Goal: Task Accomplishment & Management: Use online tool/utility

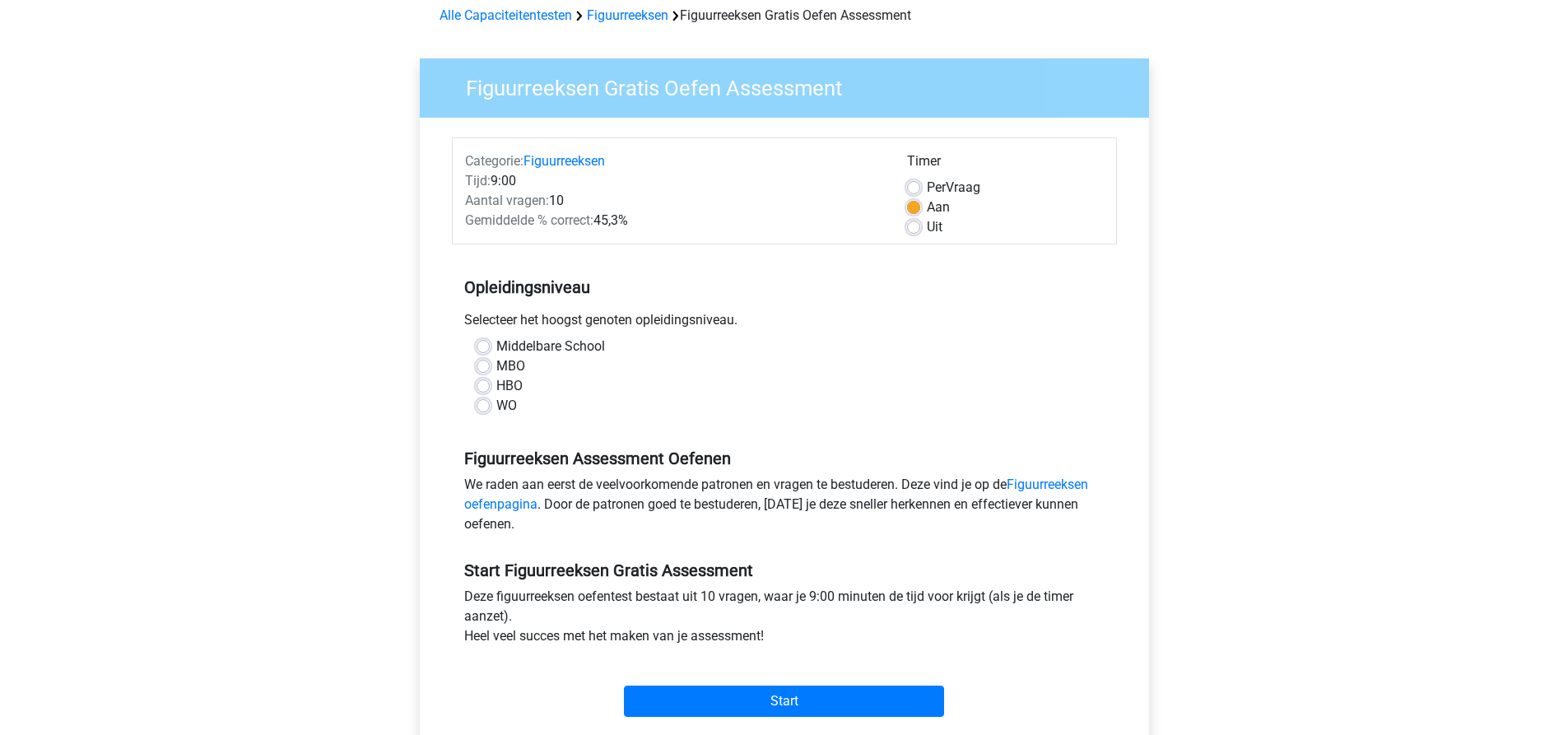
scroll to position [82, 0]
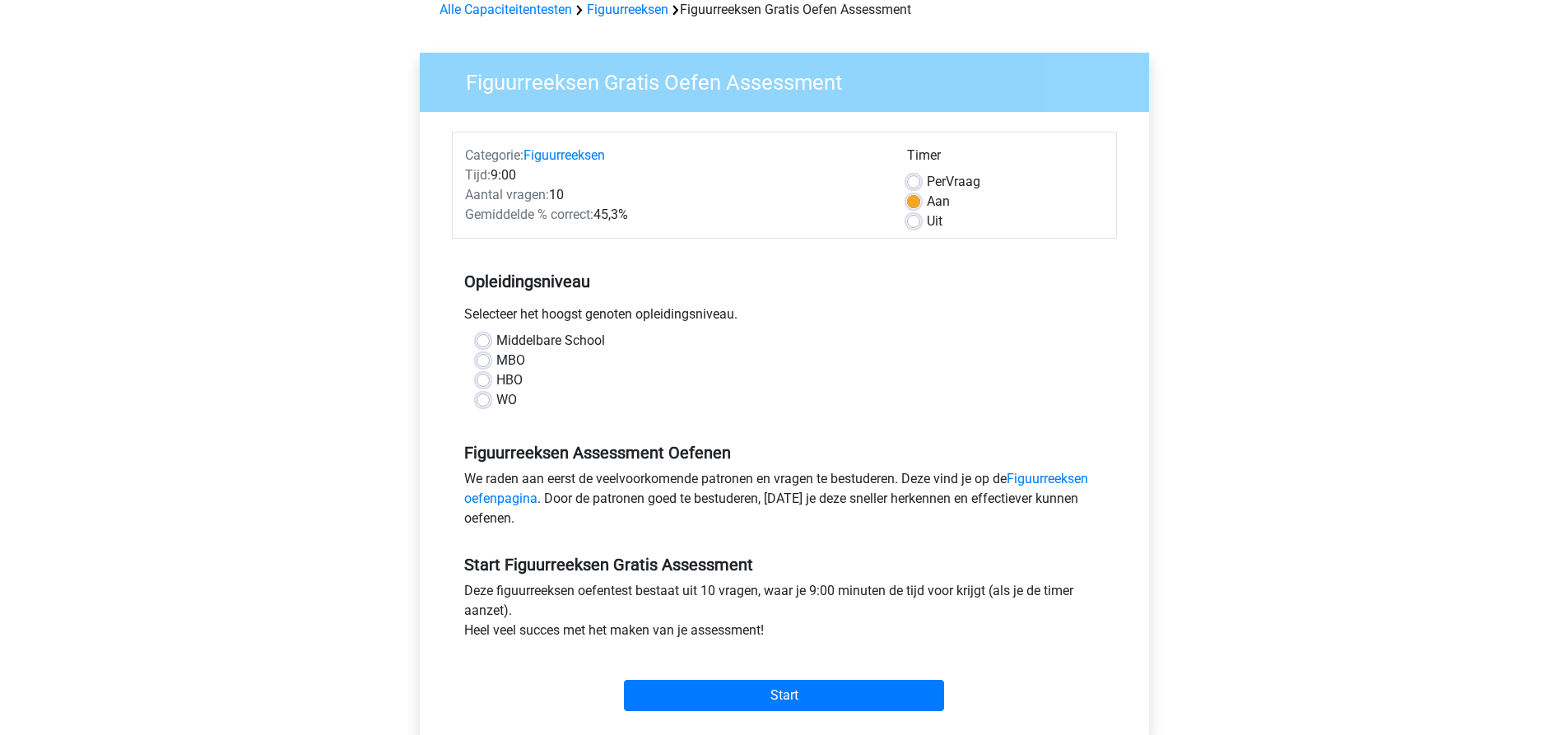
click at [496, 359] on label "MBO" at bounding box center [511, 360] width 29 height 19
click at [485, 359] on input "MBO" at bounding box center [484, 359] width 13 height 17
radio input "true"
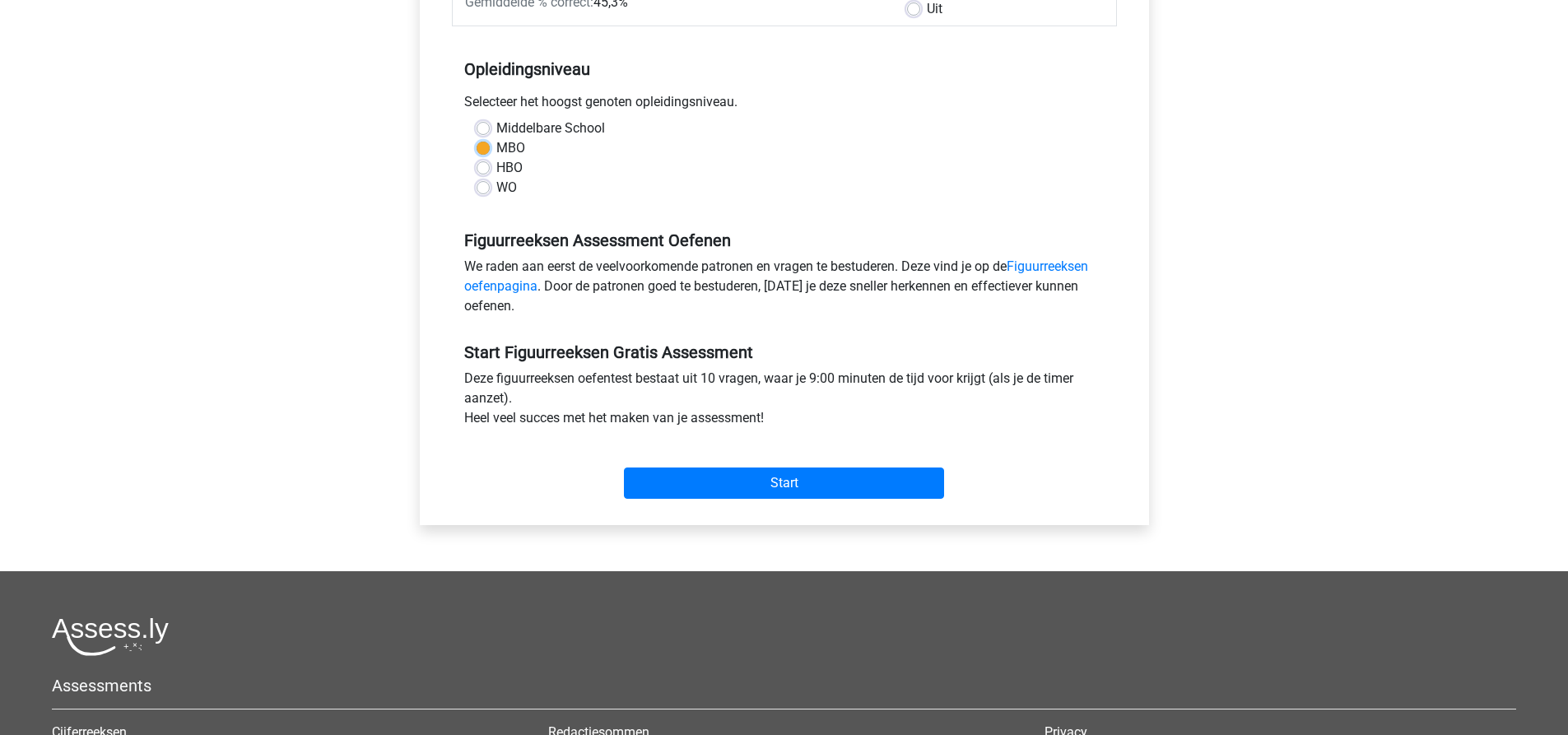
scroll to position [329, 0]
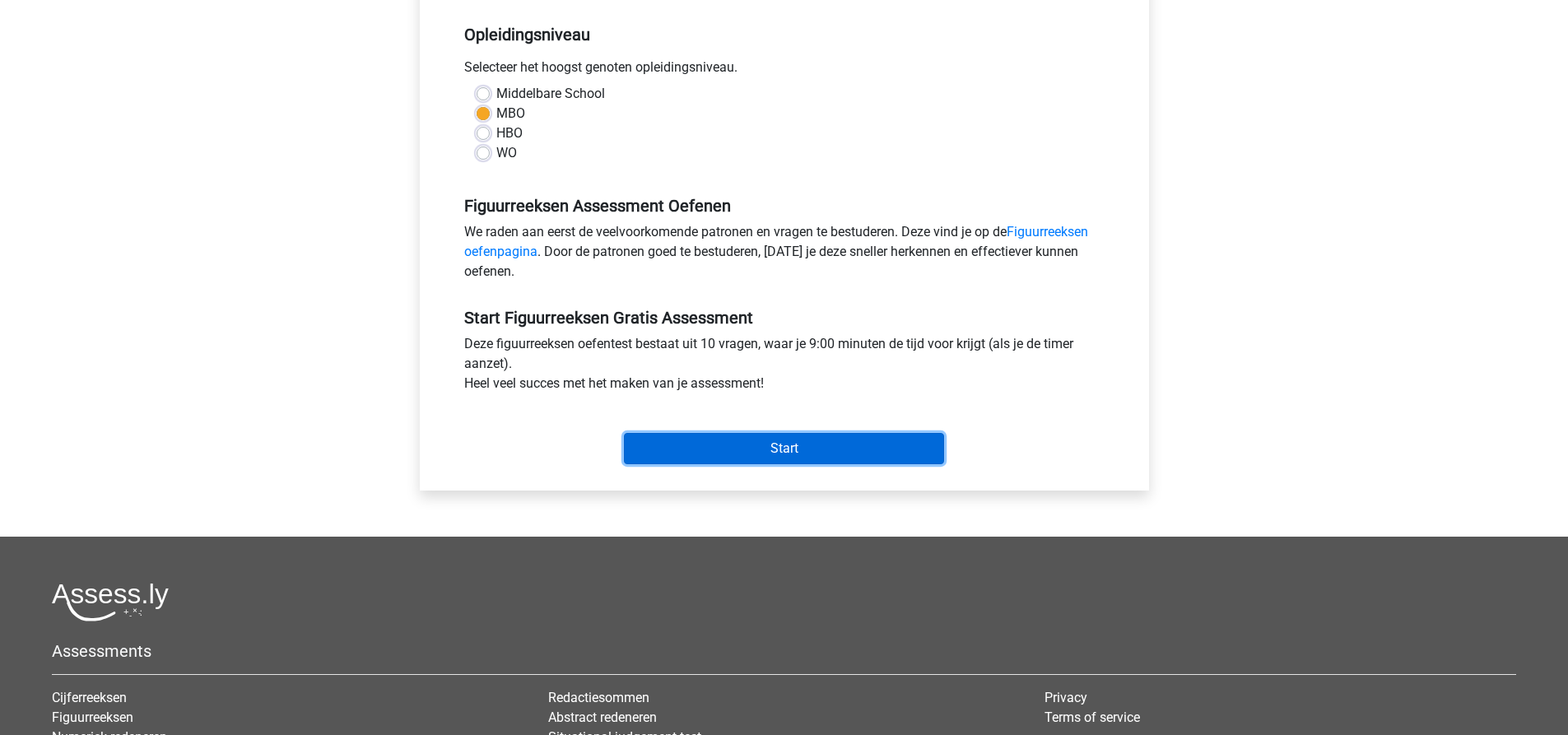
click at [726, 439] on input "Start" at bounding box center [784, 448] width 320 height 31
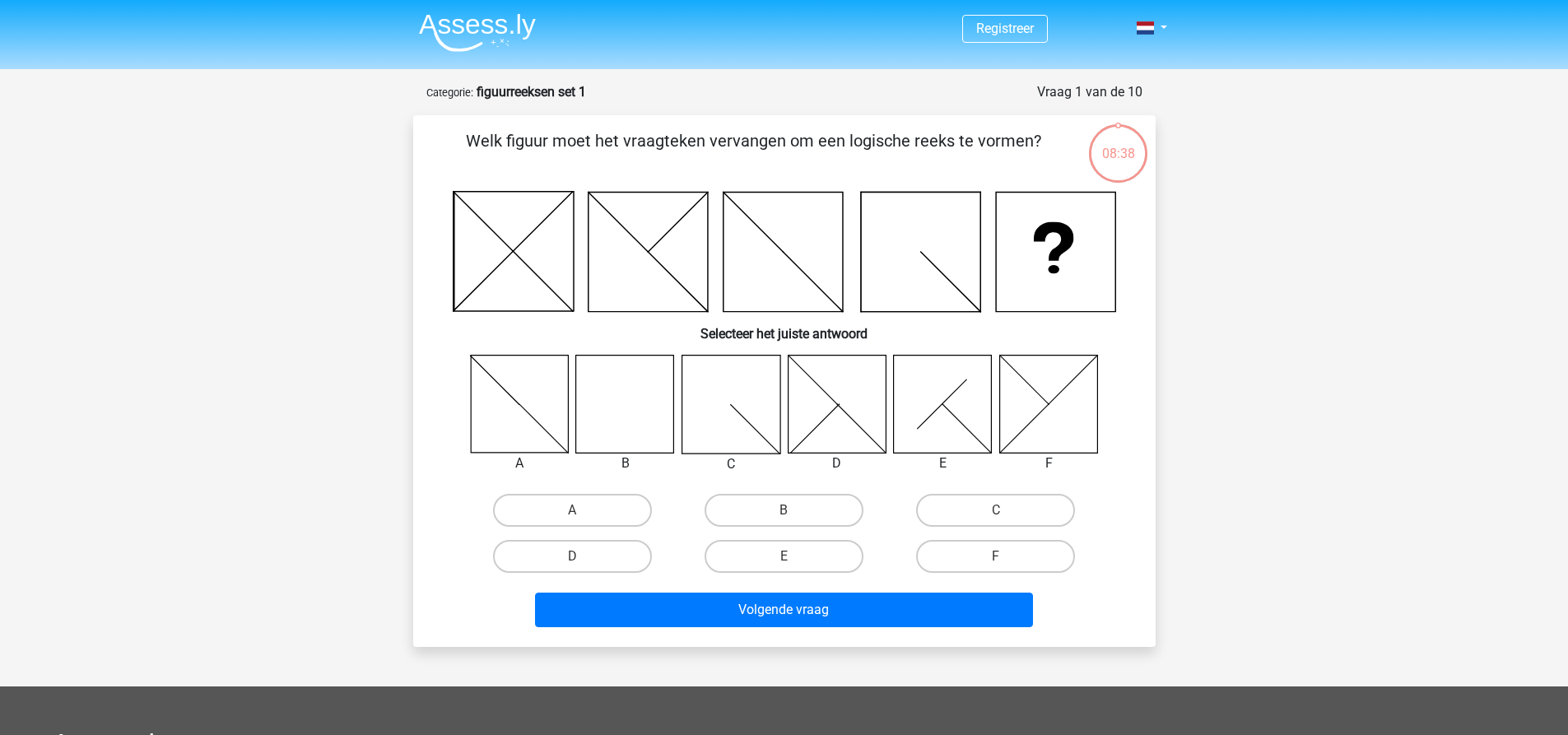
click at [587, 402] on icon at bounding box center [625, 404] width 98 height 98
click at [780, 505] on label "B" at bounding box center [784, 510] width 159 height 33
click at [784, 510] on input "B" at bounding box center [789, 516] width 11 height 11
radio input "true"
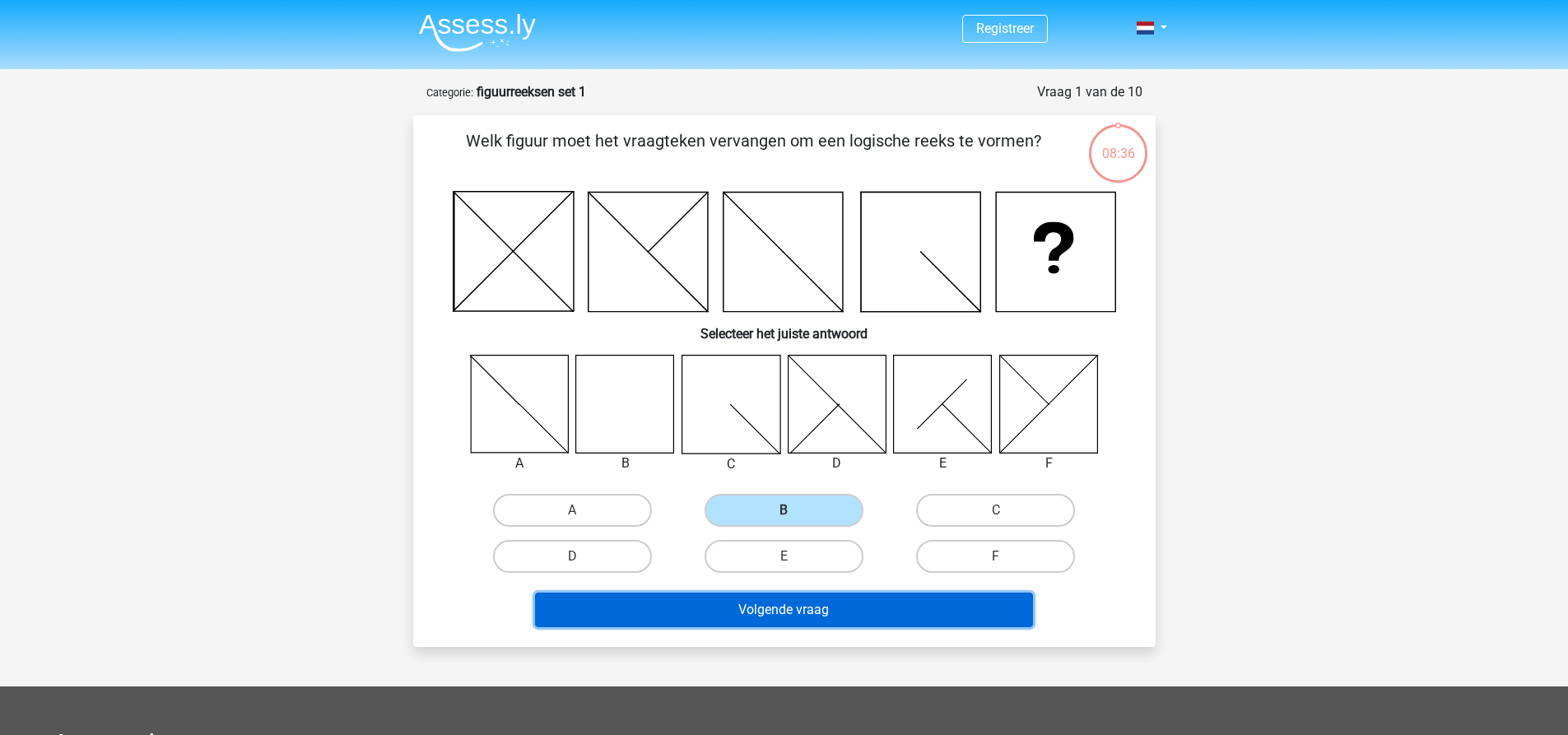
click at [817, 608] on button "Volgende vraag" at bounding box center [784, 610] width 498 height 34
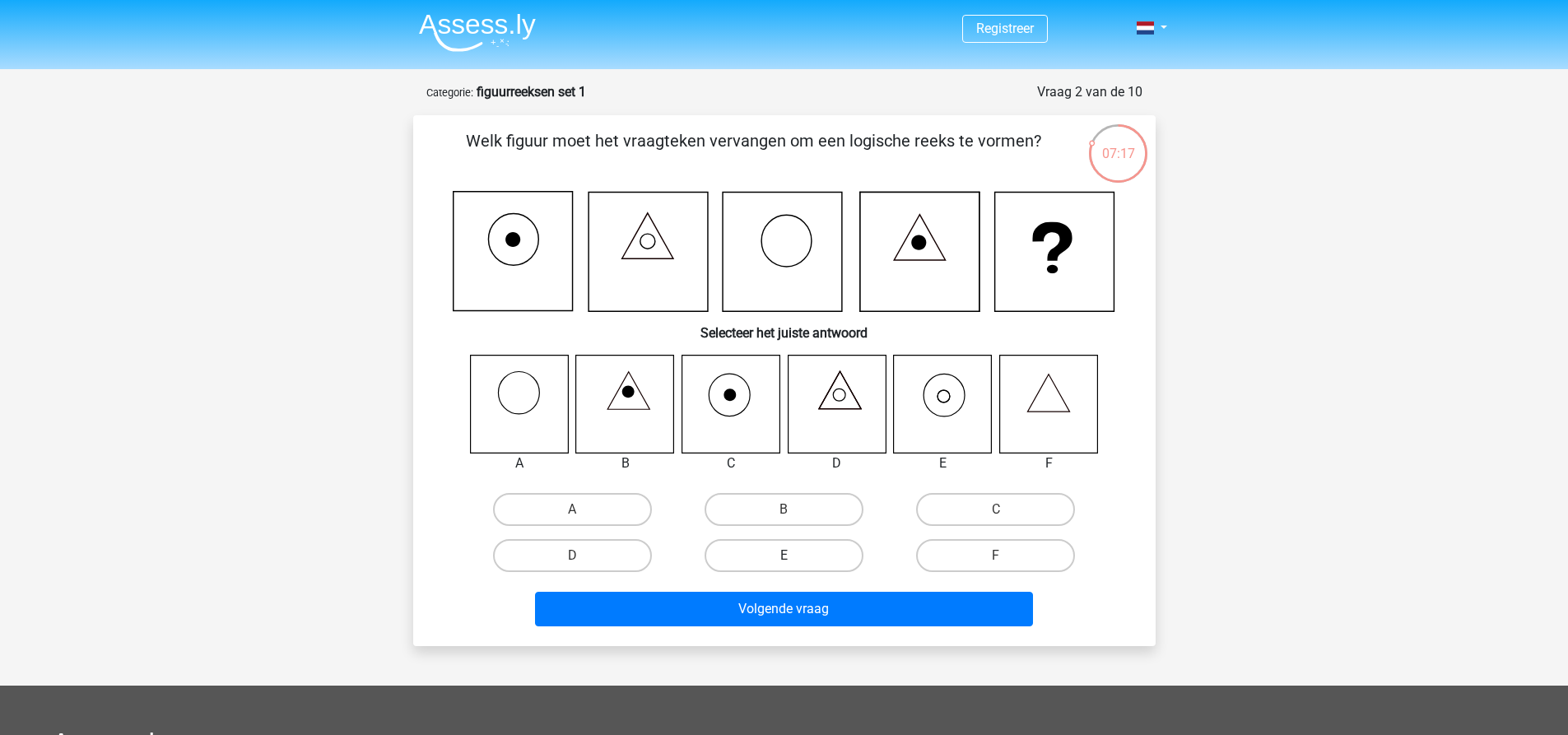
click at [813, 547] on label "E" at bounding box center [784, 555] width 159 height 33
click at [794, 556] on input "E" at bounding box center [789, 561] width 11 height 11
radio input "true"
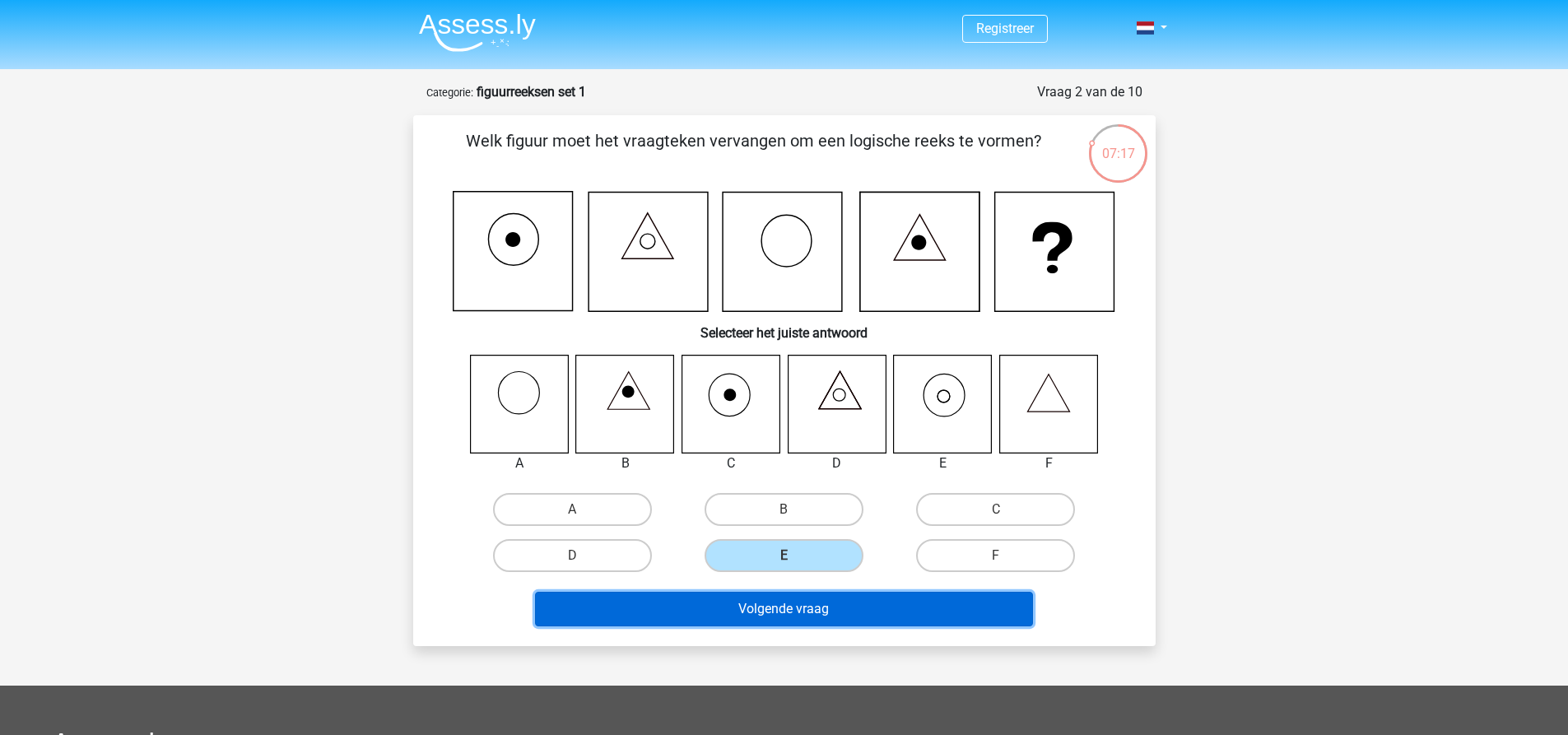
click at [815, 605] on button "Volgende vraag" at bounding box center [784, 609] width 498 height 34
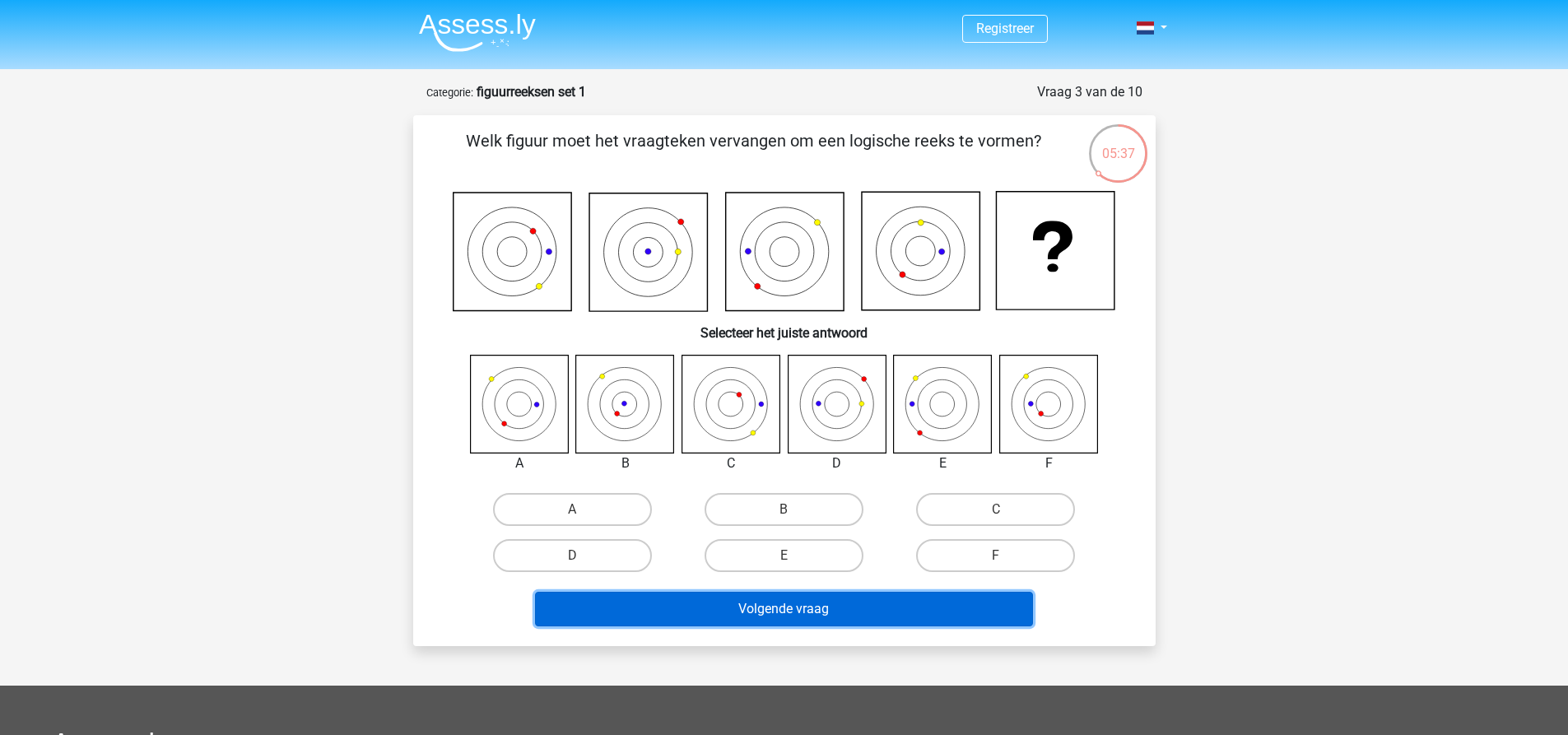
click at [792, 605] on button "Volgende vraag" at bounding box center [784, 609] width 498 height 34
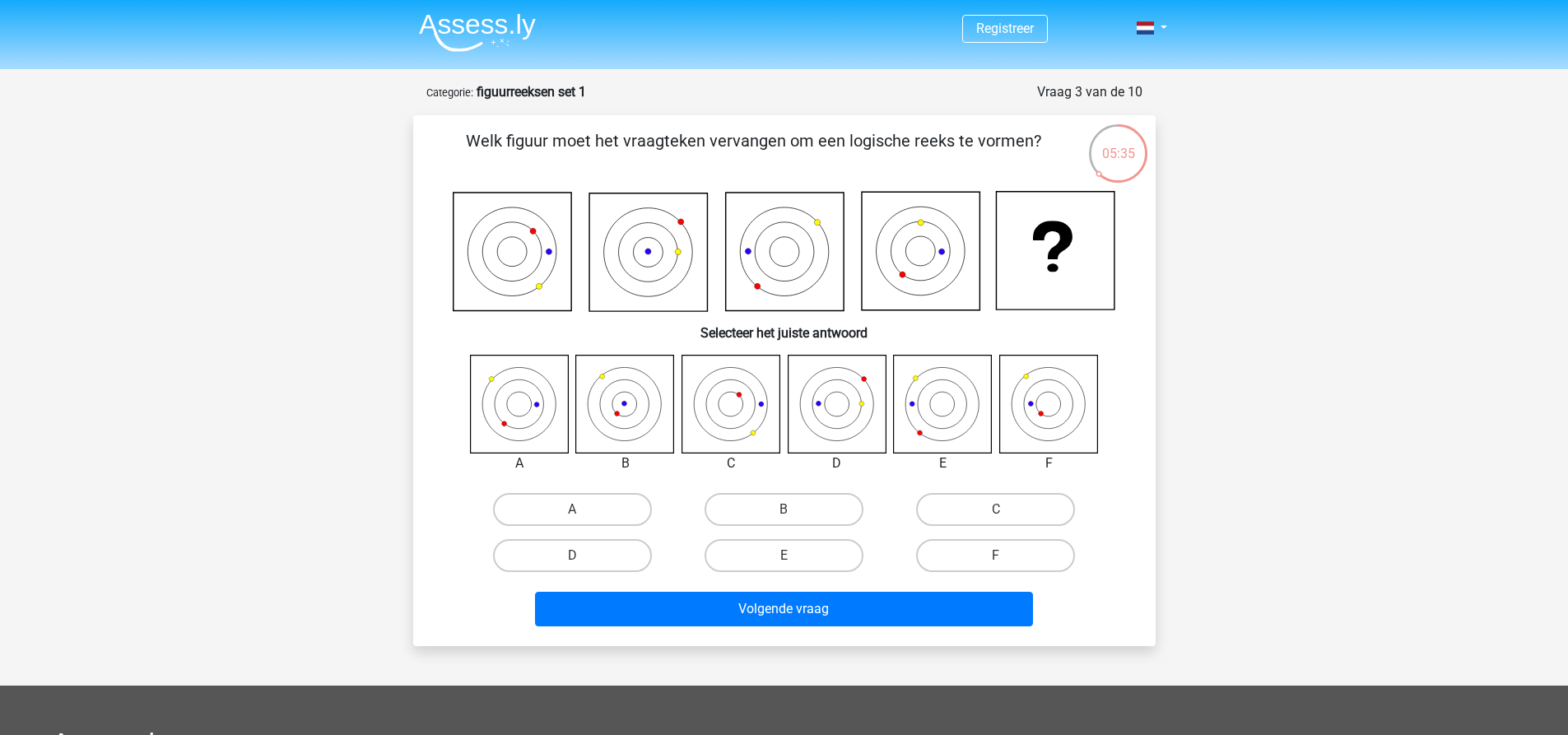
click at [670, 439] on div at bounding box center [732, 405] width 124 height 99
click at [599, 550] on label "D" at bounding box center [572, 555] width 159 height 33
click at [583, 556] on input "D" at bounding box center [577, 561] width 11 height 11
radio input "true"
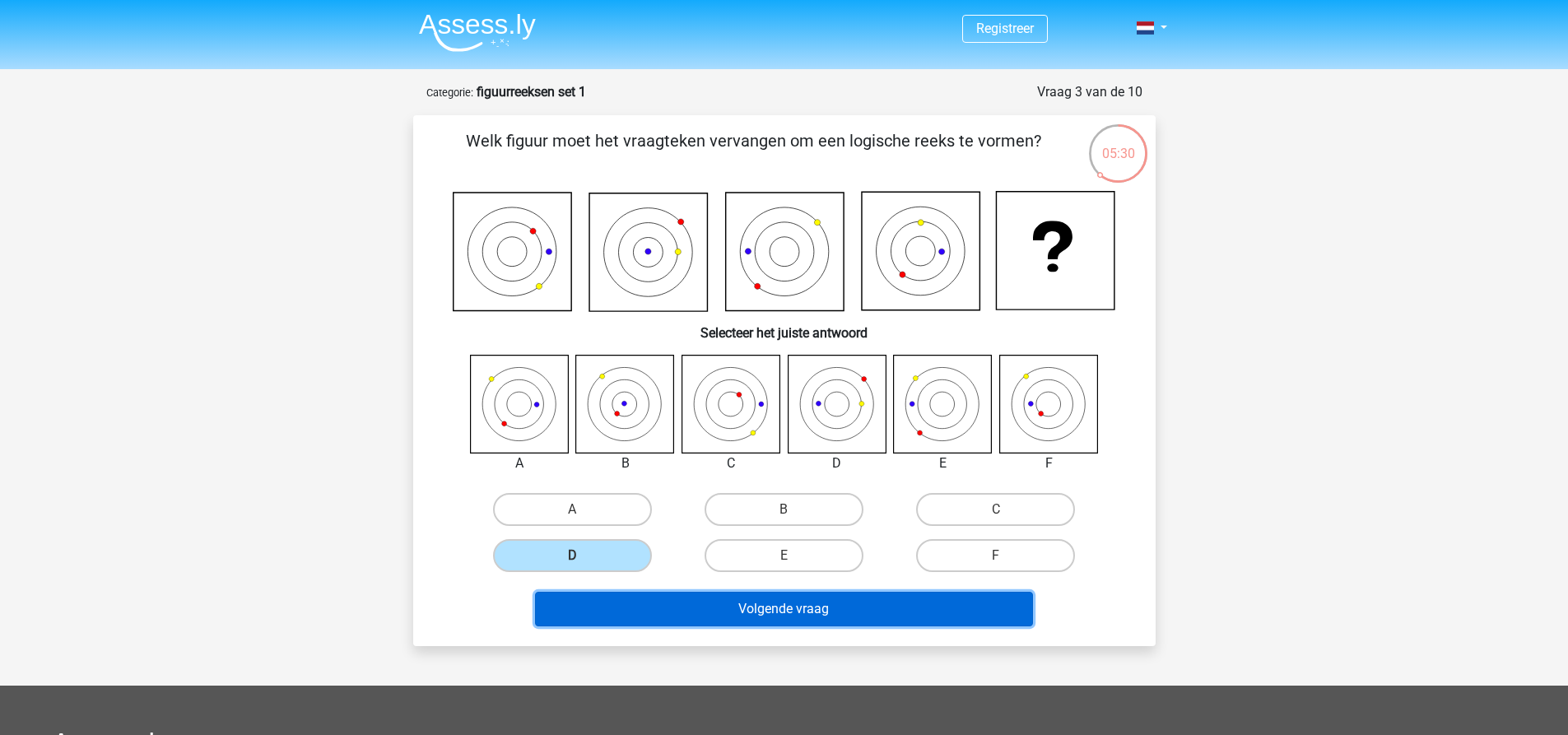
click at [704, 627] on button "Volgende vraag" at bounding box center [784, 609] width 498 height 34
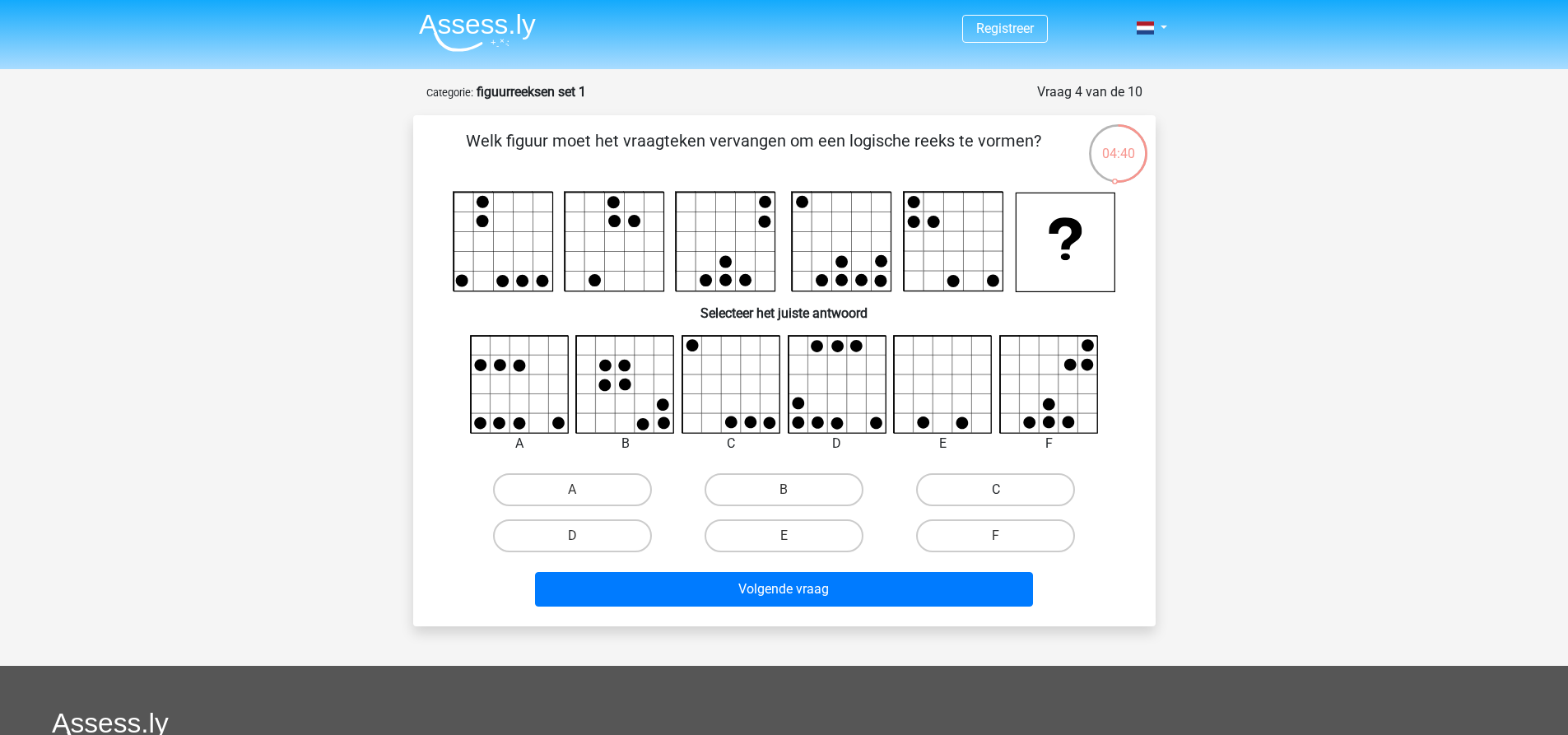
click at [964, 475] on label "C" at bounding box center [995, 489] width 159 height 33
click at [996, 489] on input "C" at bounding box center [1001, 494] width 11 height 11
radio input "true"
click at [964, 505] on label "C" at bounding box center [995, 489] width 159 height 33
click at [996, 500] on input "C" at bounding box center [1001, 494] width 11 height 11
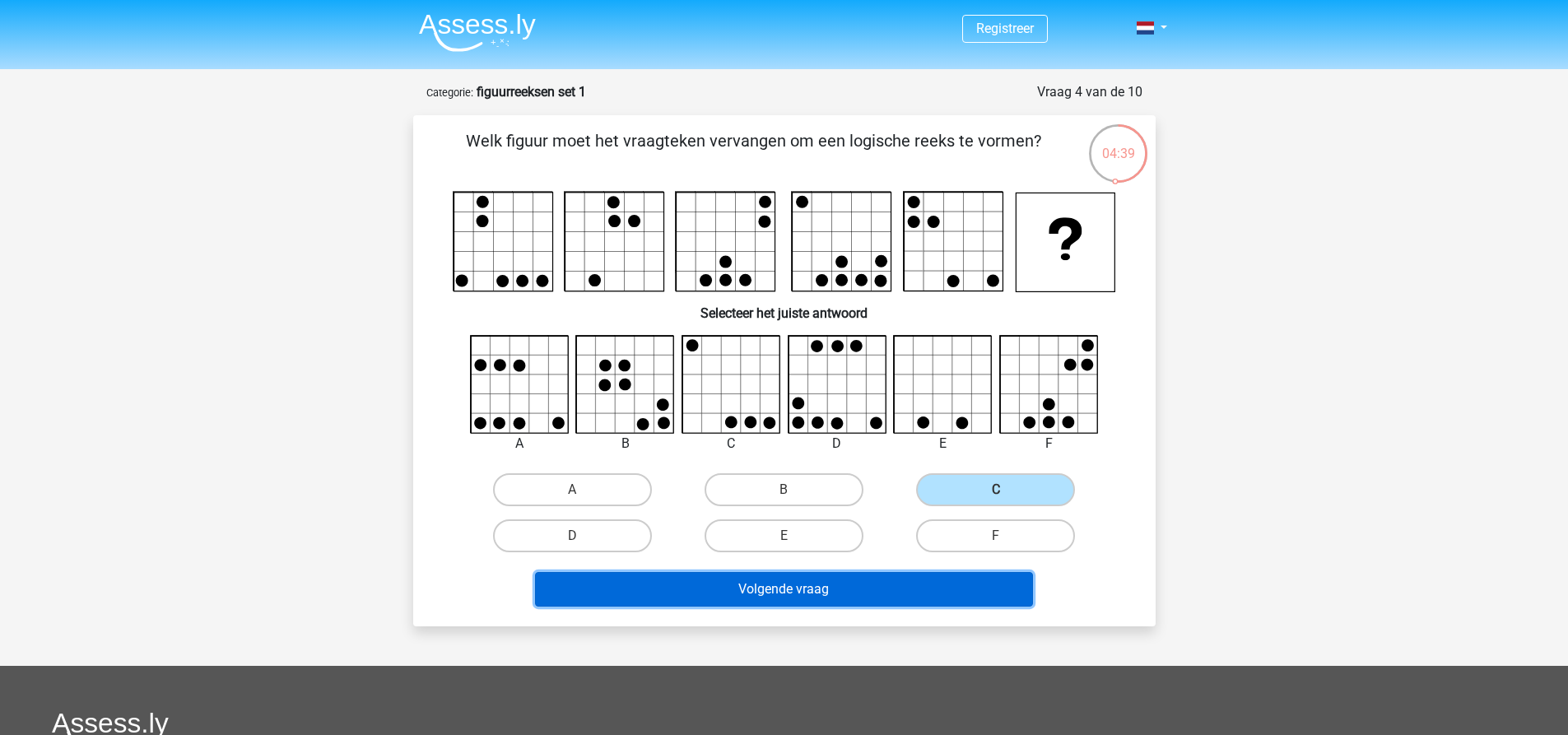
click at [893, 593] on button "Volgende vraag" at bounding box center [784, 589] width 498 height 34
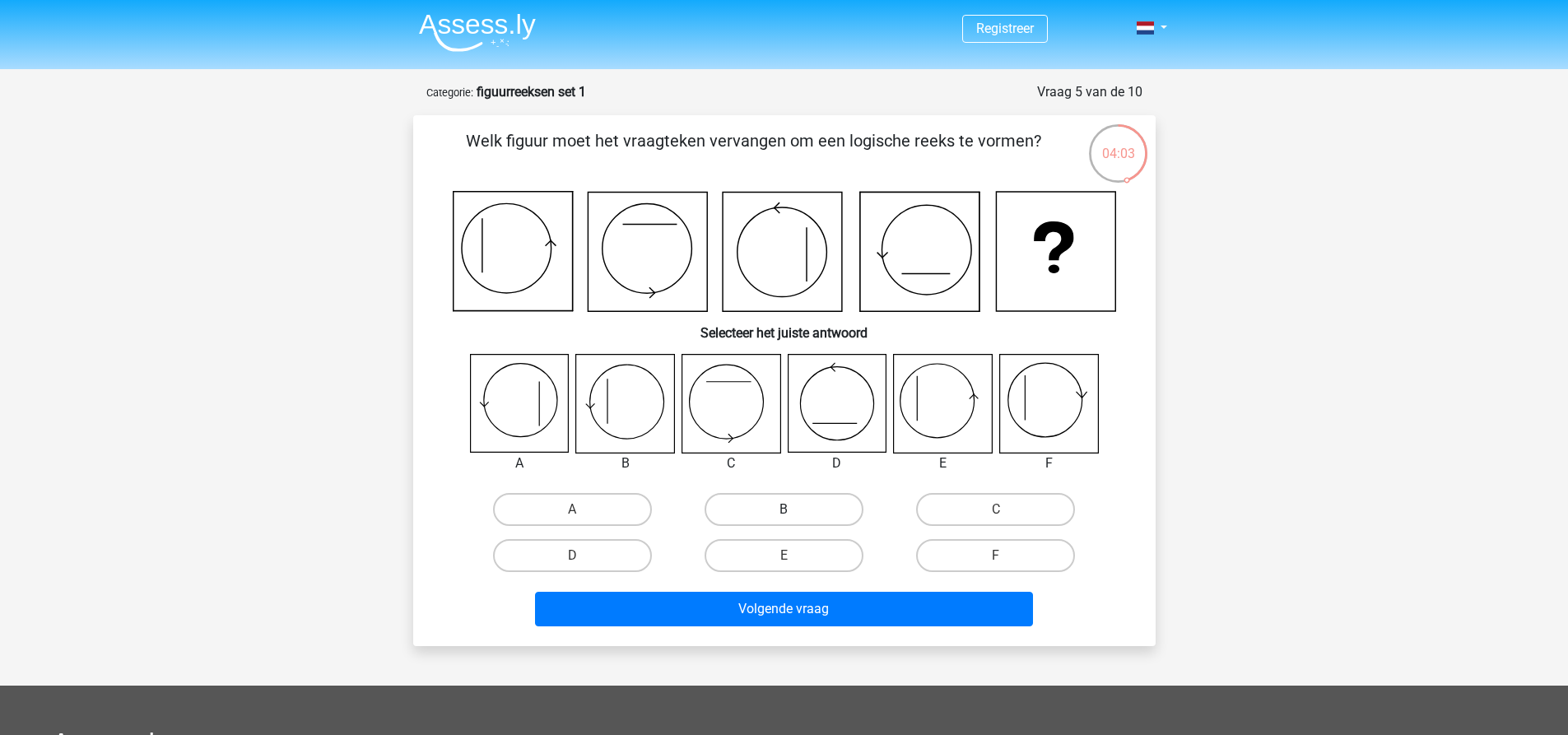
click at [759, 500] on label "B" at bounding box center [784, 509] width 159 height 33
click at [784, 510] on input "B" at bounding box center [789, 515] width 11 height 11
radio input "true"
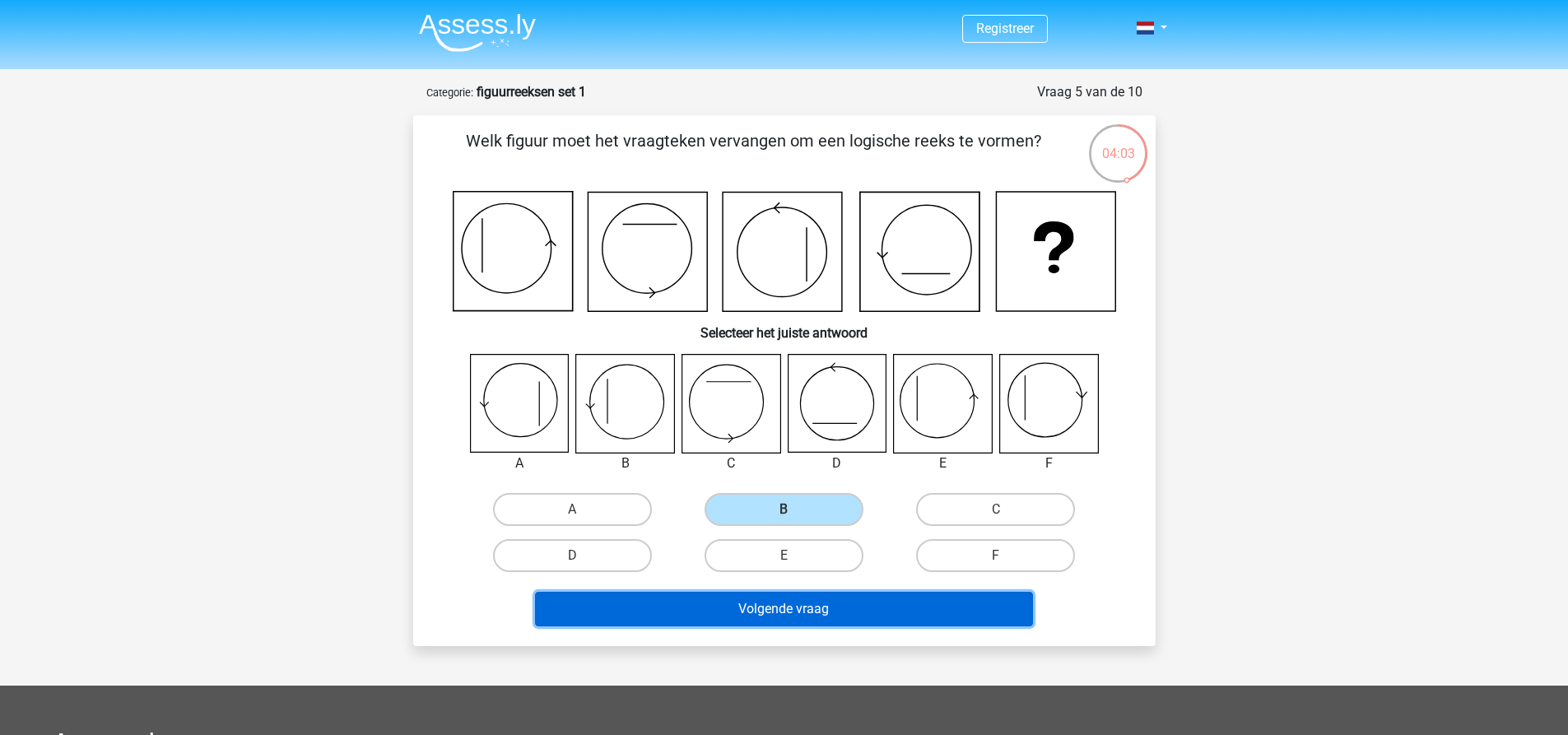
click at [764, 617] on button "Volgende vraag" at bounding box center [784, 609] width 498 height 34
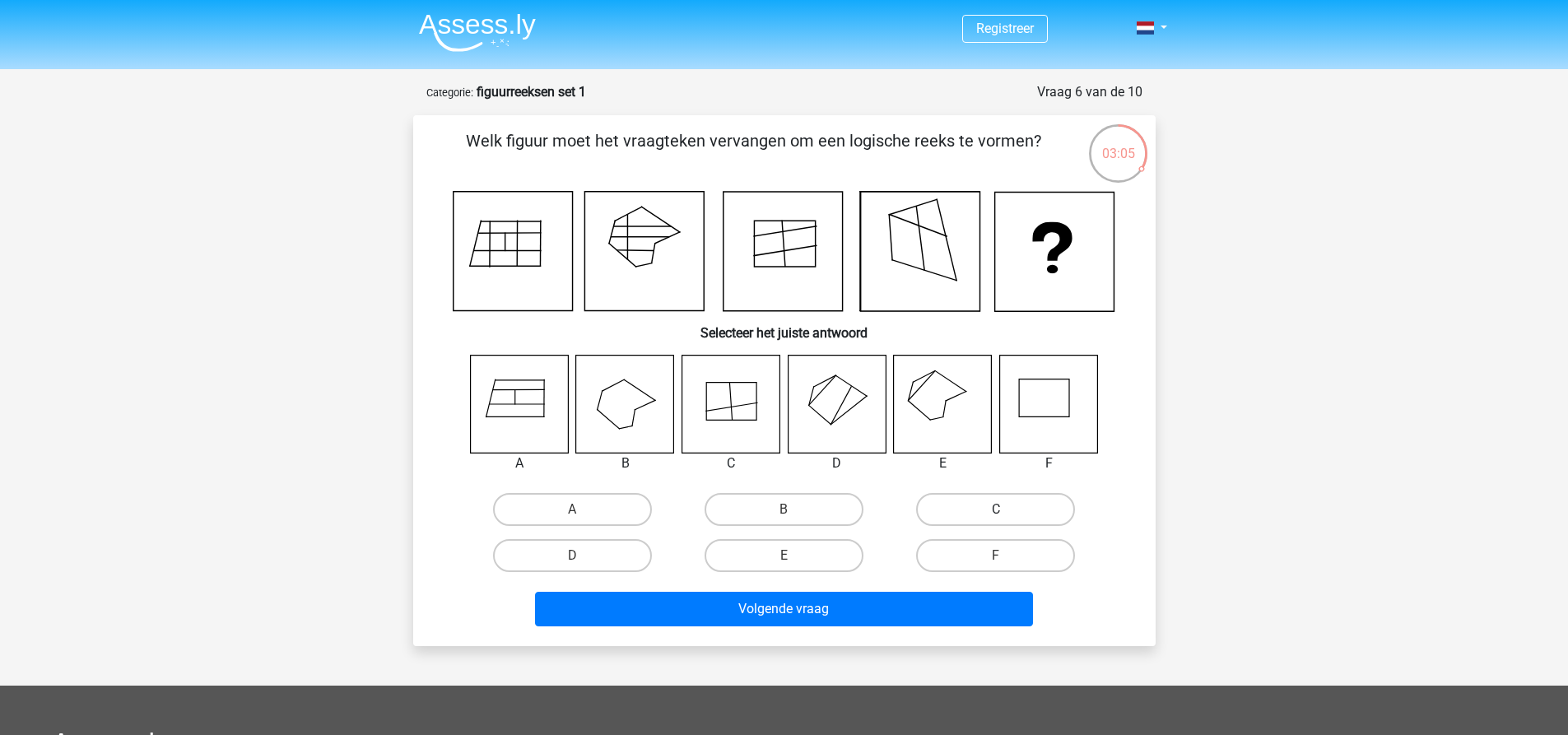
click at [1022, 506] on label "C" at bounding box center [995, 509] width 159 height 33
click at [1007, 510] on input "C" at bounding box center [1001, 515] width 11 height 11
radio input "true"
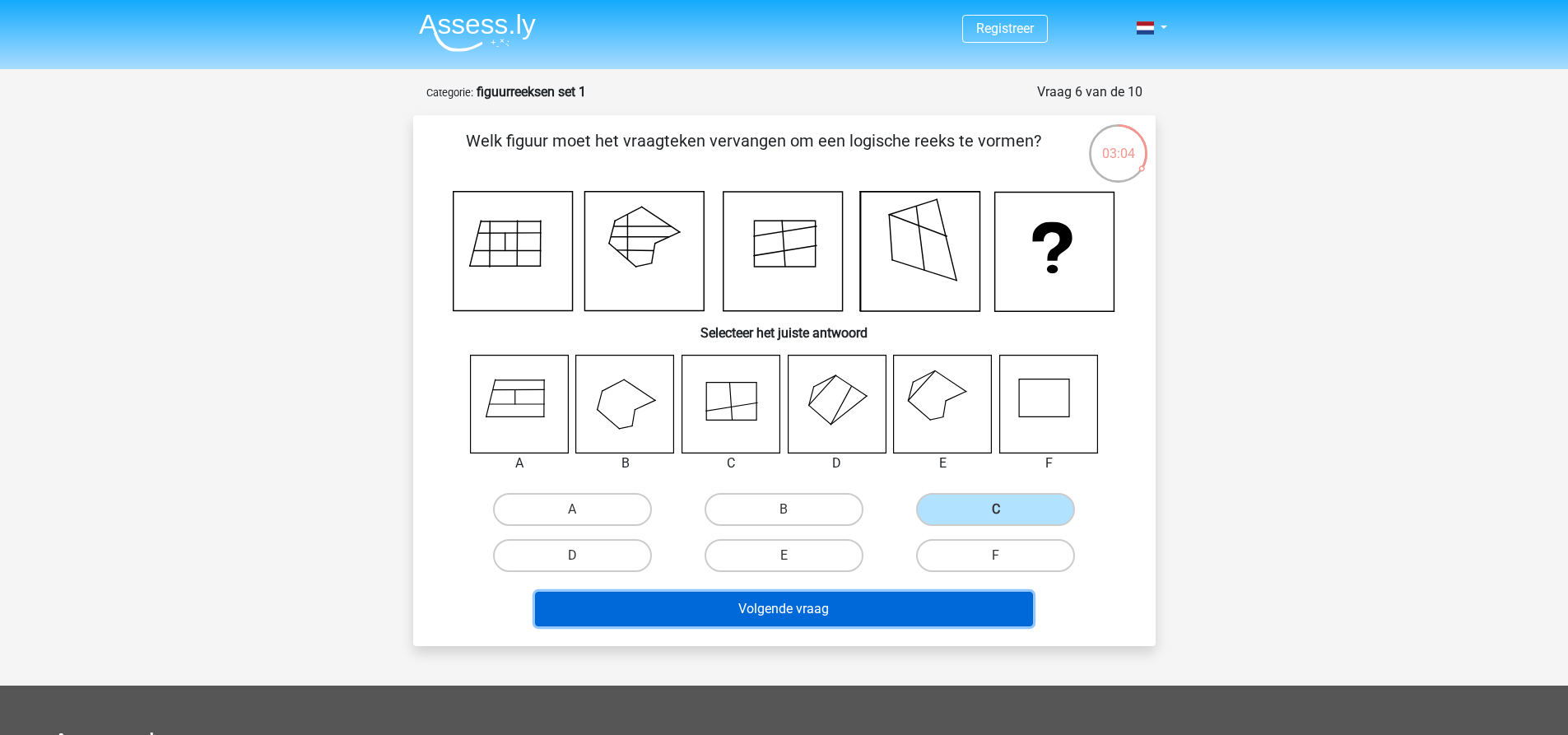
click at [961, 592] on button "Volgende vraag" at bounding box center [784, 609] width 498 height 34
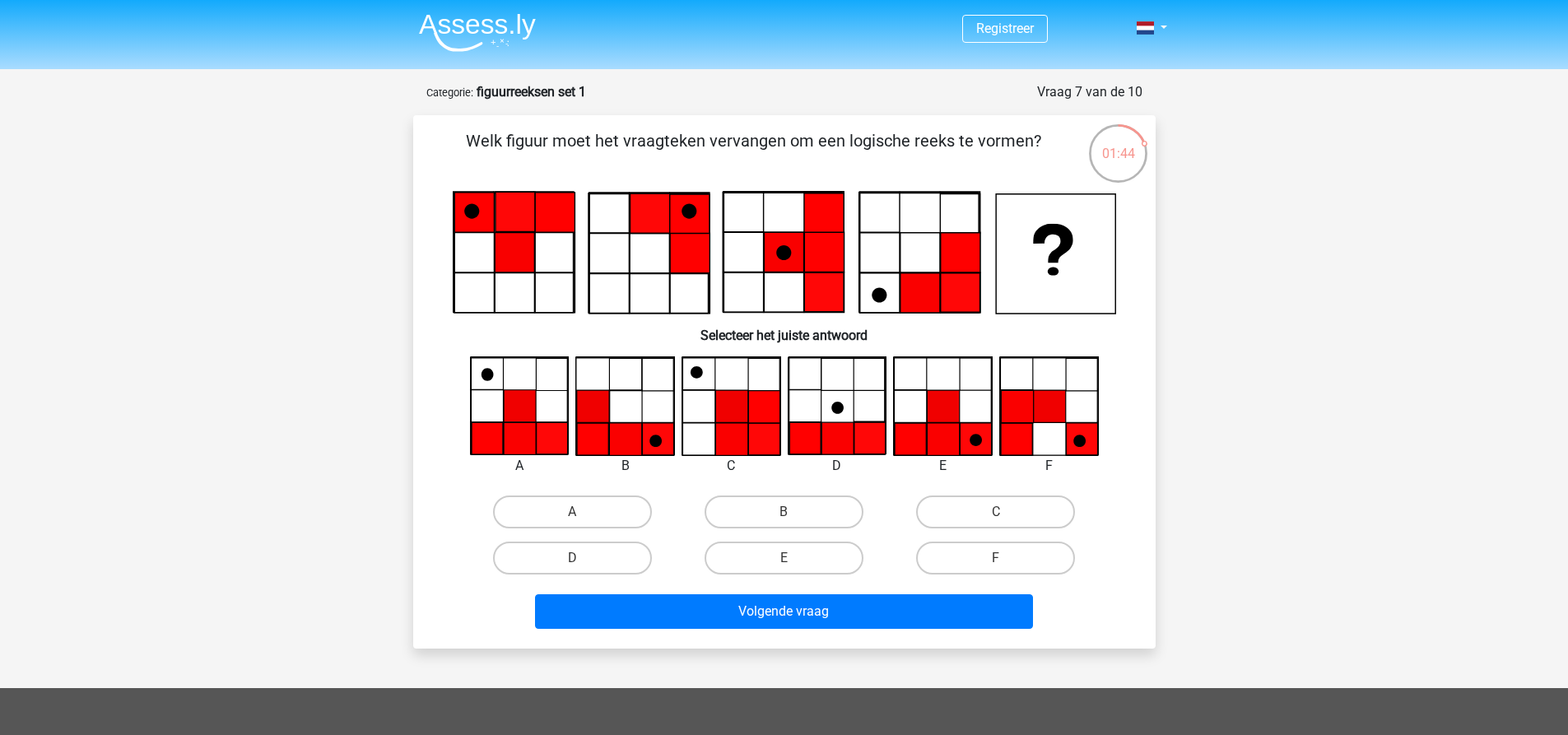
click at [793, 564] on input "E" at bounding box center [789, 563] width 11 height 11
radio input "true"
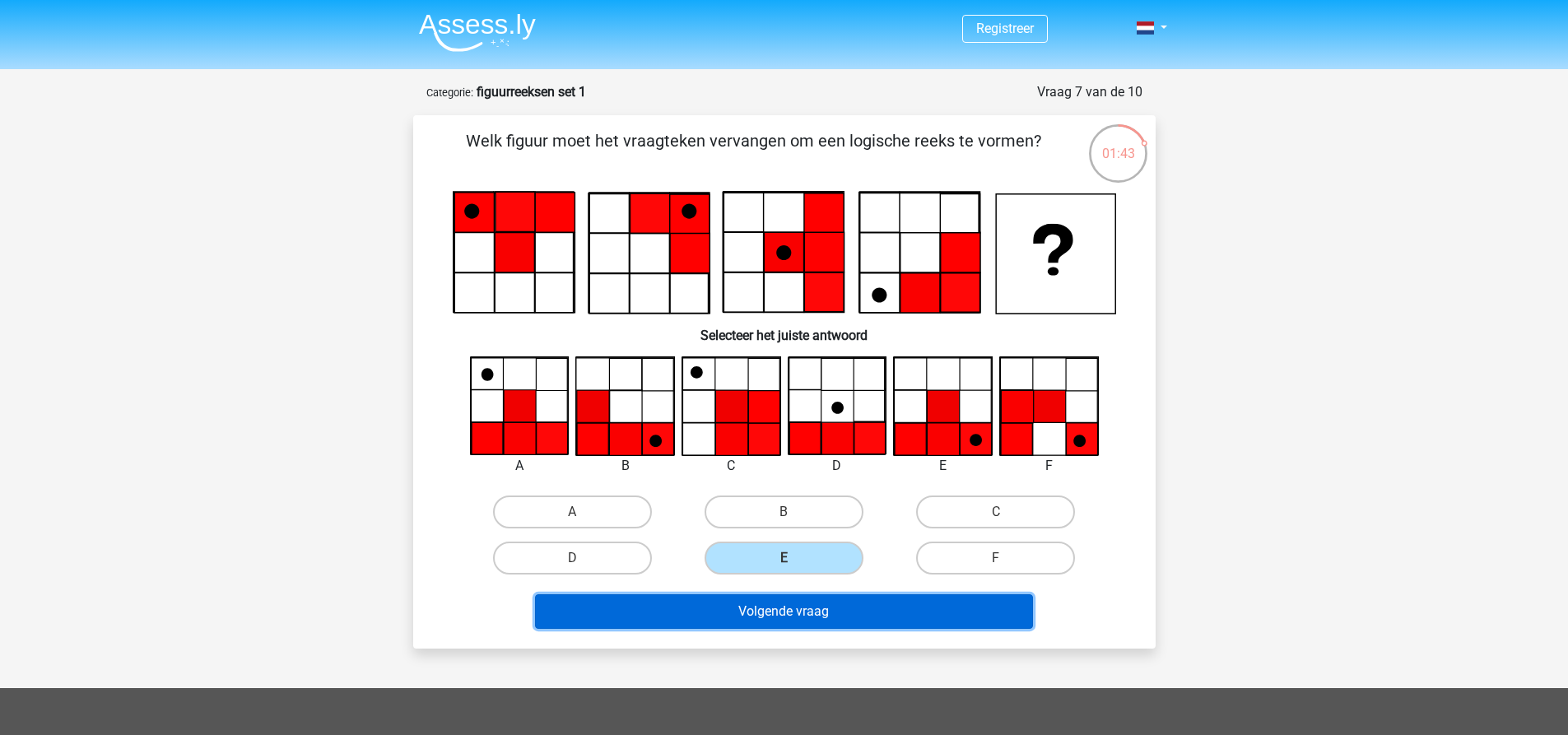
click at [778, 627] on button "Volgende vraag" at bounding box center [784, 611] width 498 height 34
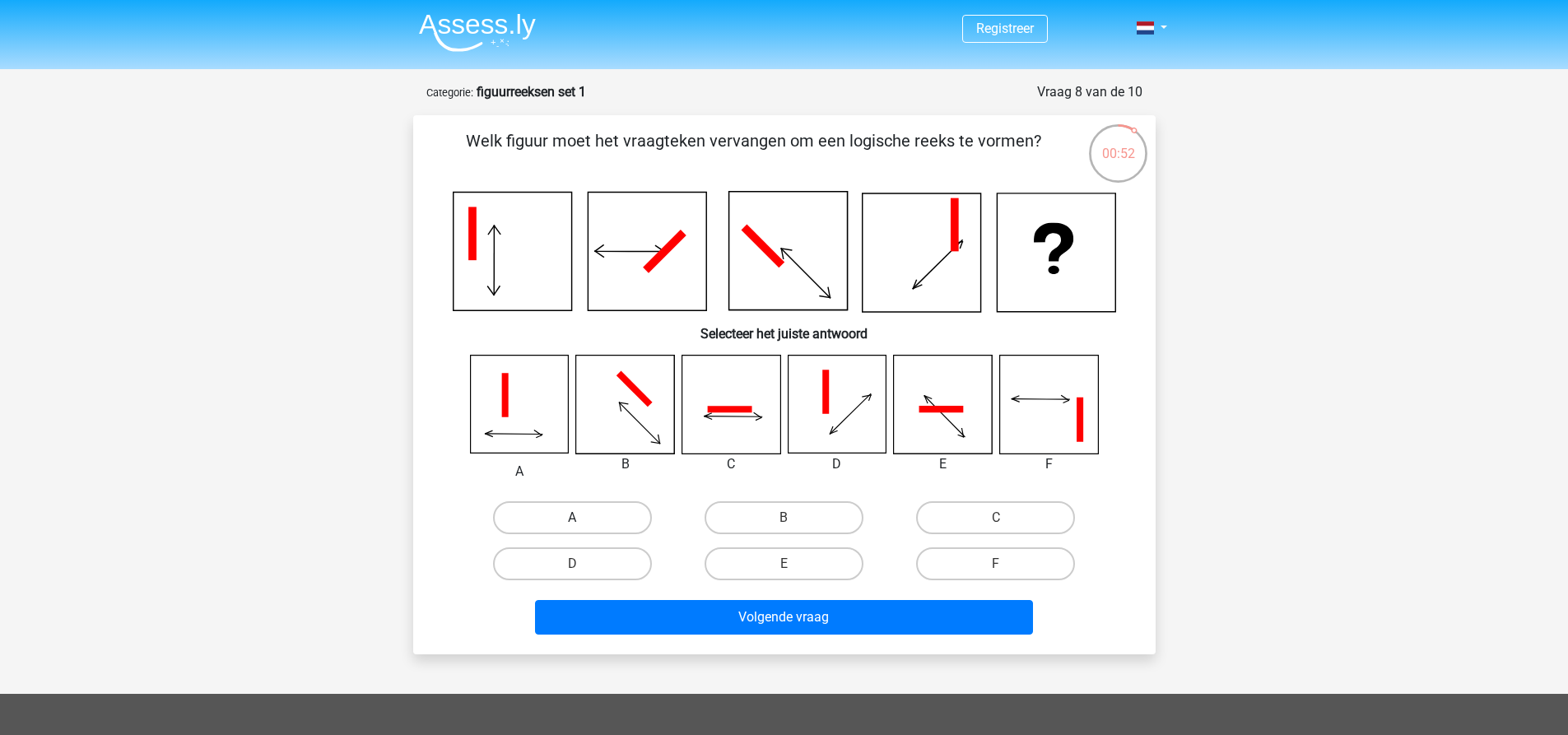
click at [642, 526] on label "A" at bounding box center [572, 517] width 159 height 33
click at [583, 526] on input "A" at bounding box center [577, 523] width 11 height 11
radio input "true"
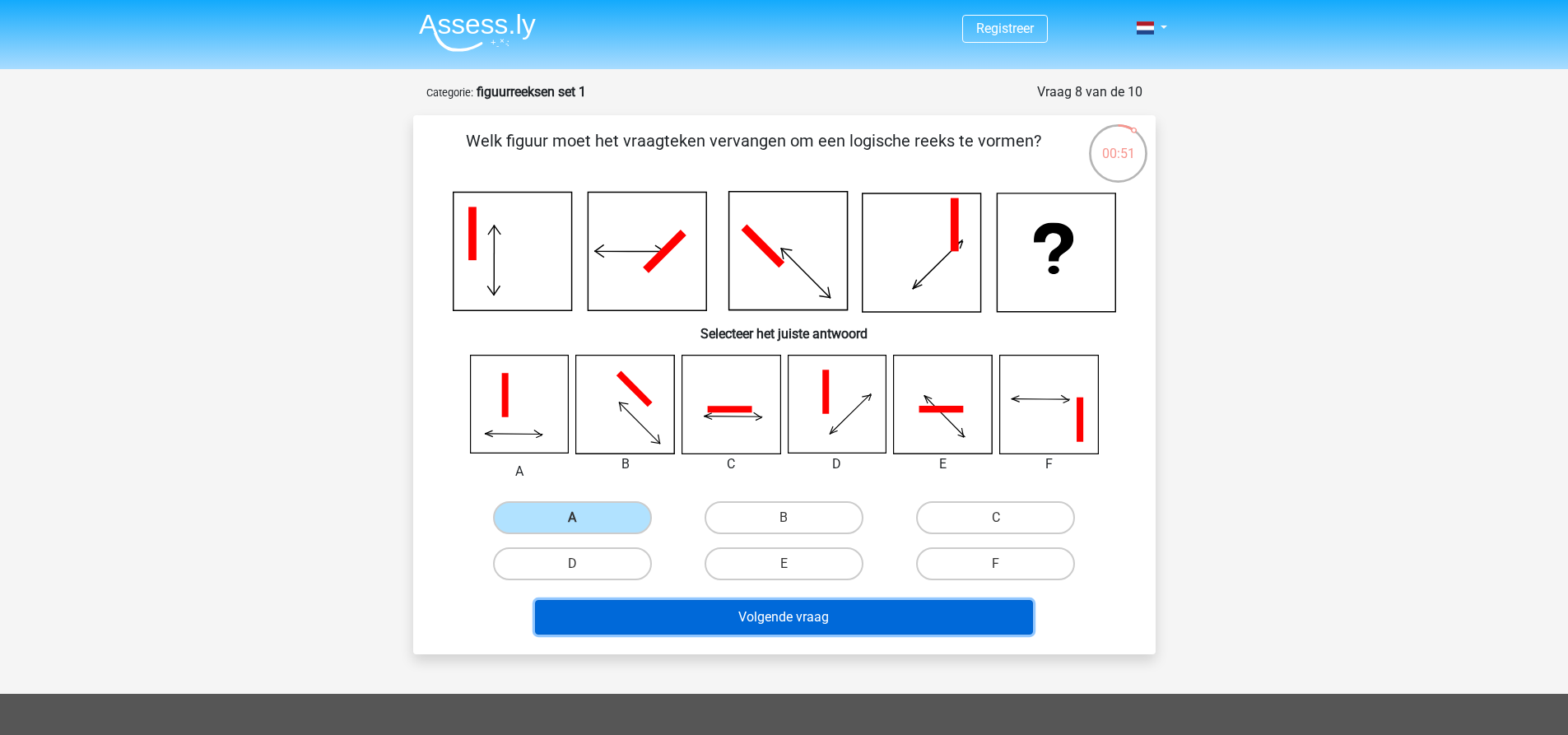
click at [689, 605] on button "Volgende vraag" at bounding box center [784, 616] width 498 height 34
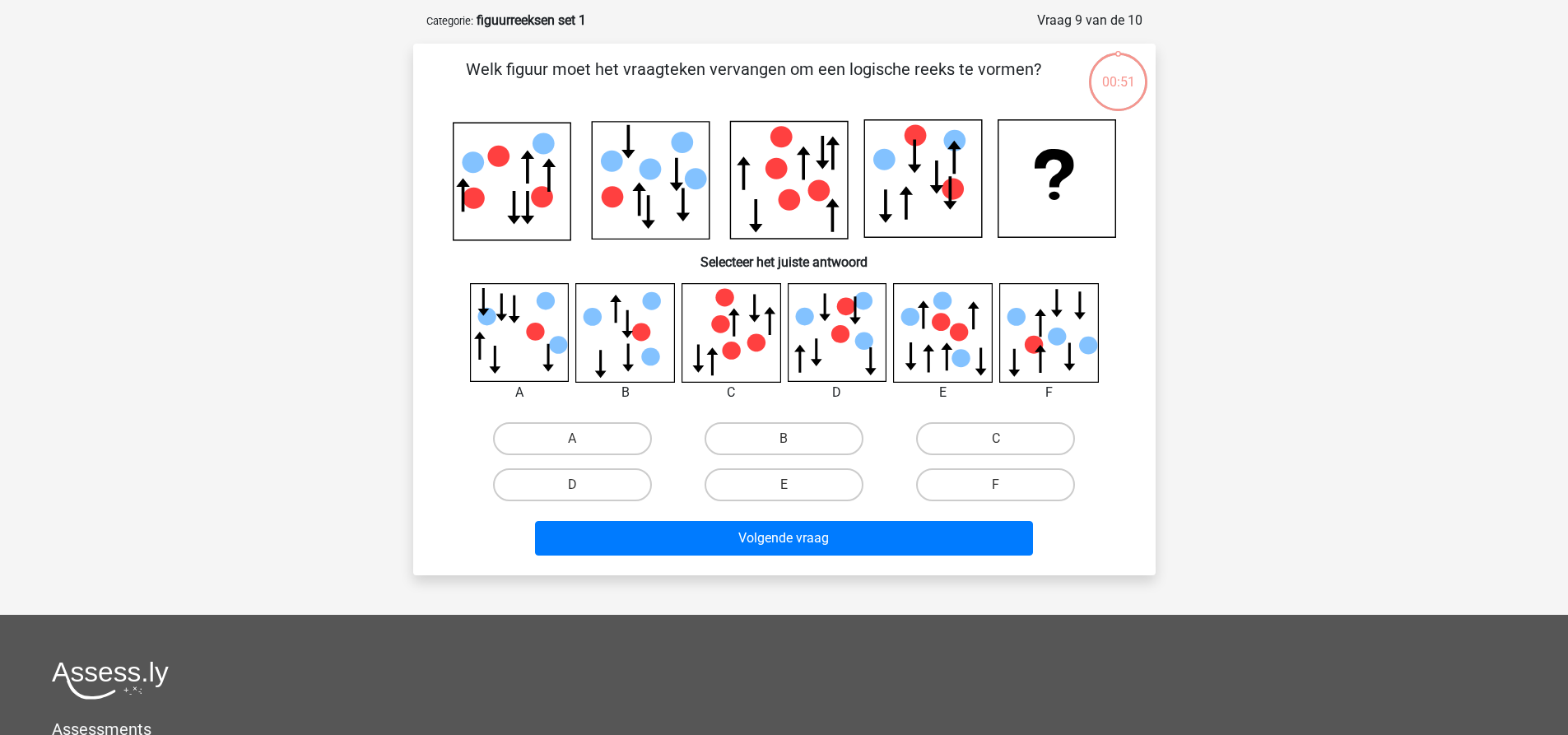
scroll to position [82, 0]
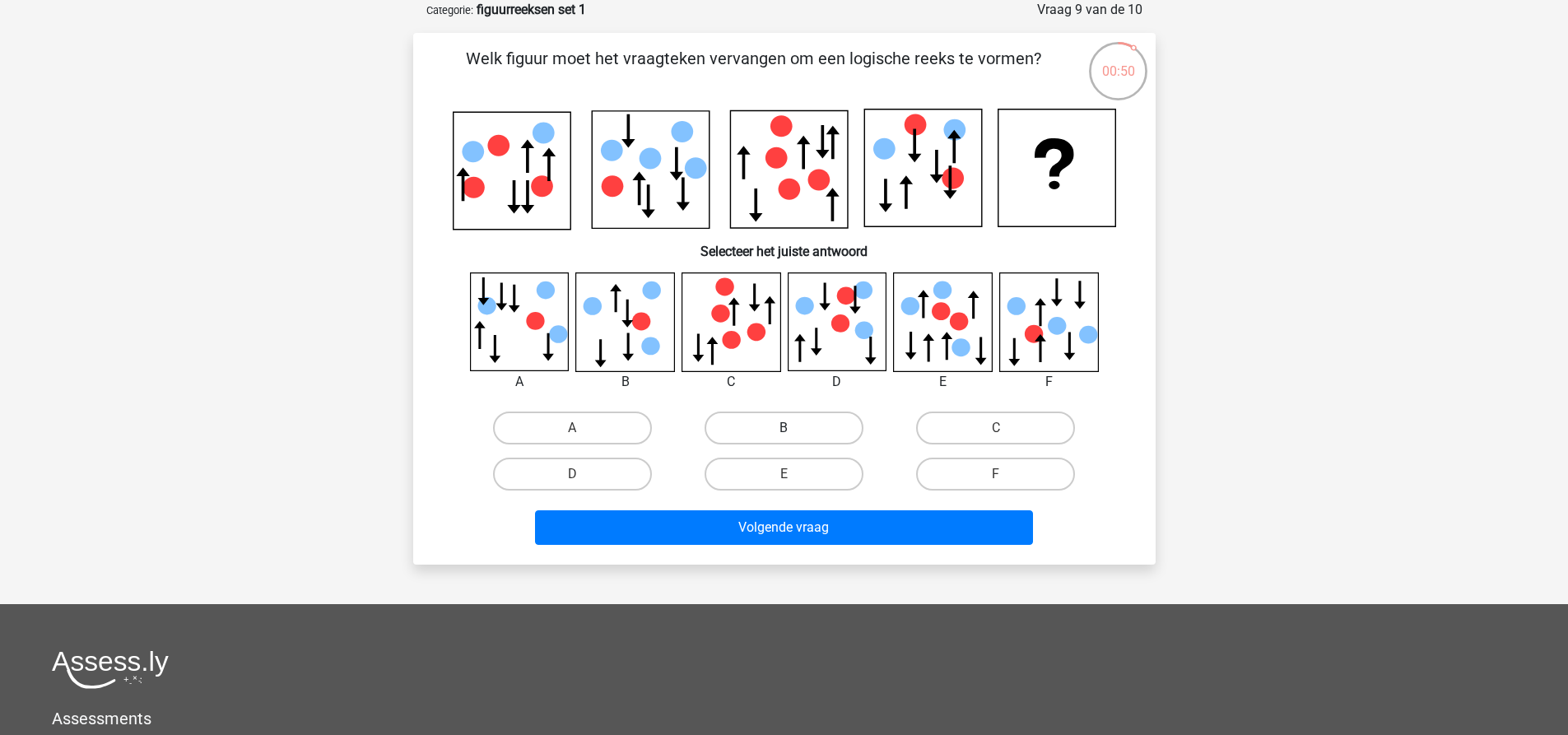
click at [824, 438] on label "B" at bounding box center [784, 427] width 159 height 33
click at [794, 438] on input "B" at bounding box center [789, 433] width 11 height 11
radio input "true"
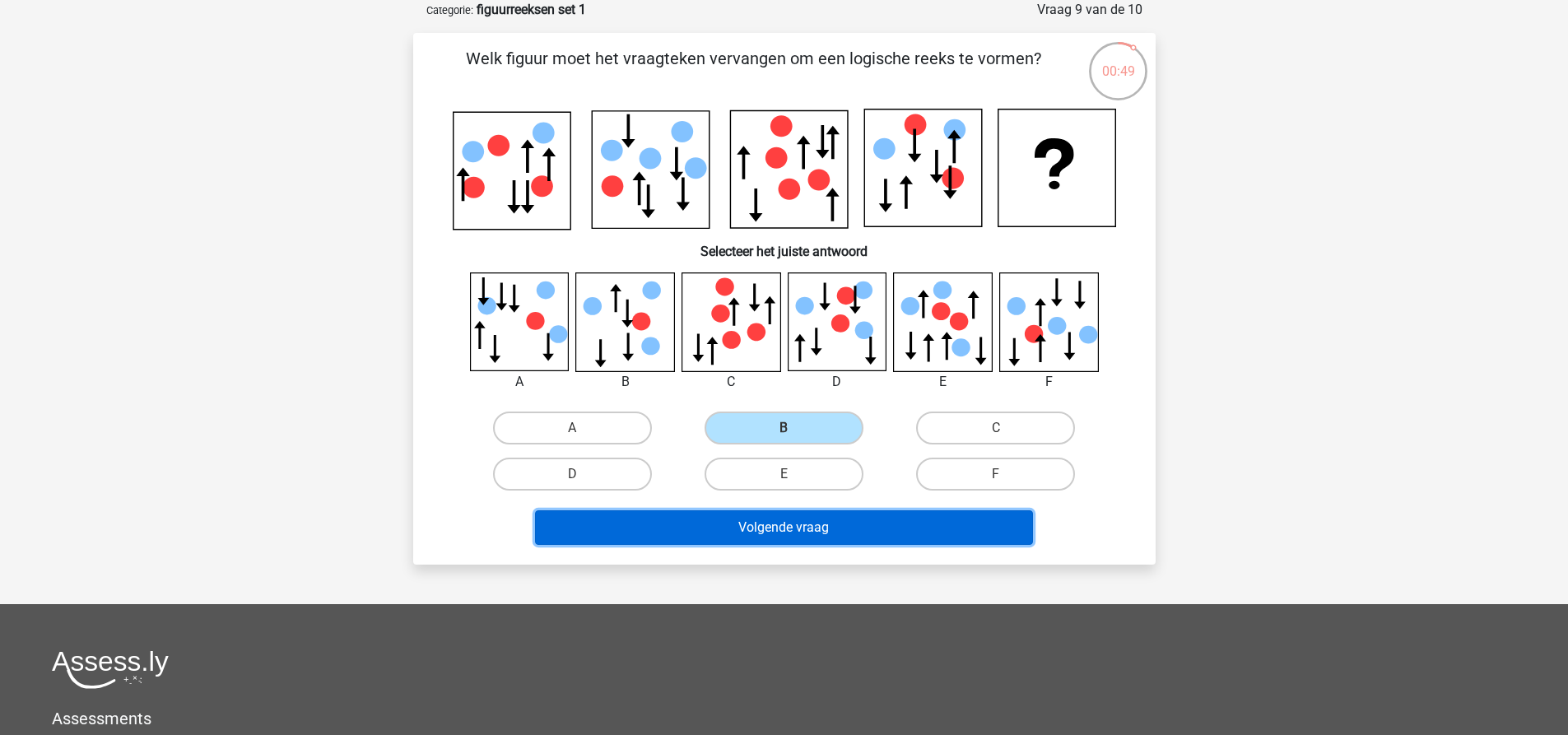
click at [805, 522] on button "Volgende vraag" at bounding box center [784, 527] width 498 height 34
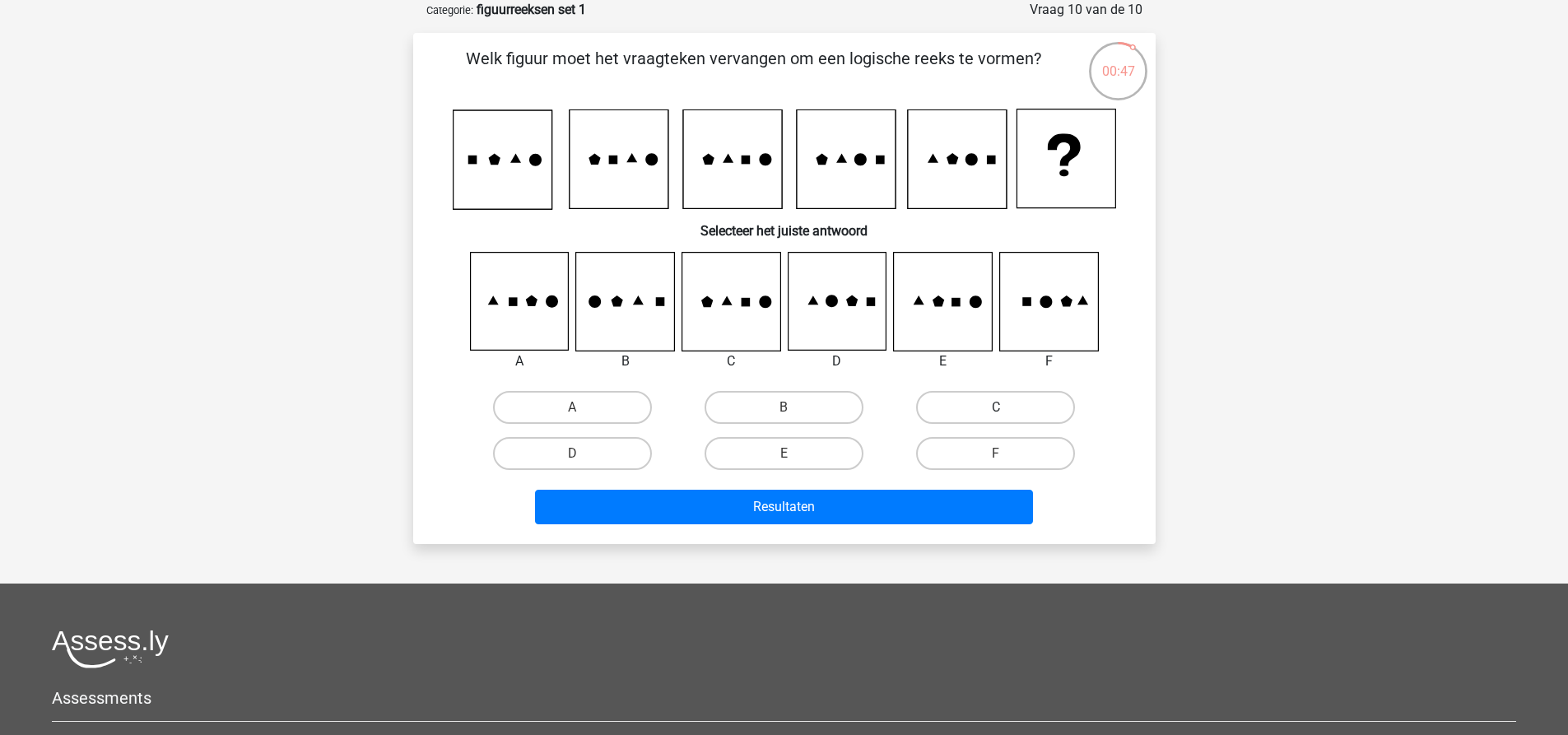
click at [953, 401] on label "C" at bounding box center [995, 407] width 159 height 33
click at [996, 407] on input "C" at bounding box center [1001, 412] width 11 height 11
radio input "true"
click at [853, 526] on div "Resultaten" at bounding box center [785, 510] width 636 height 41
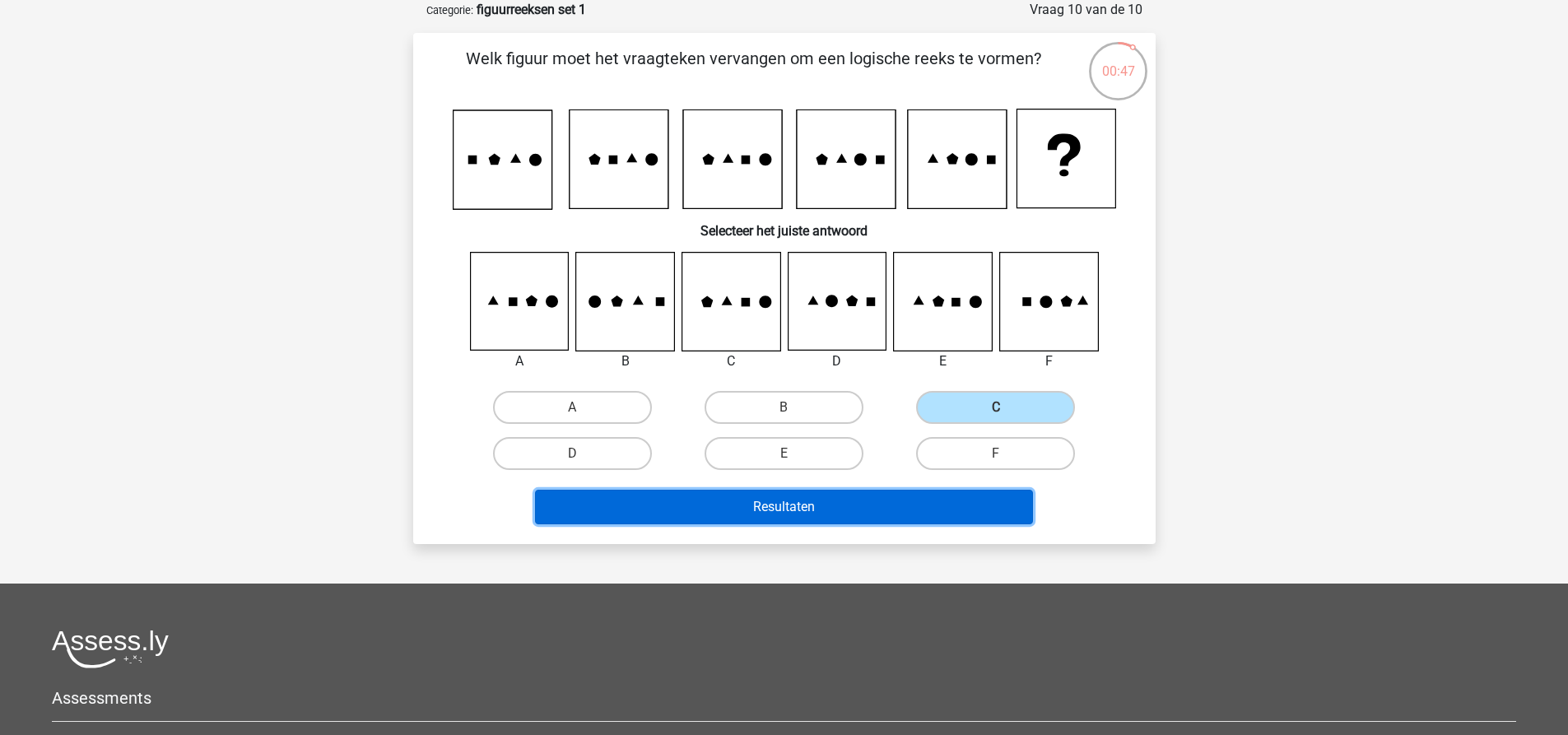
click at [861, 511] on button "Resultaten" at bounding box center [784, 506] width 498 height 34
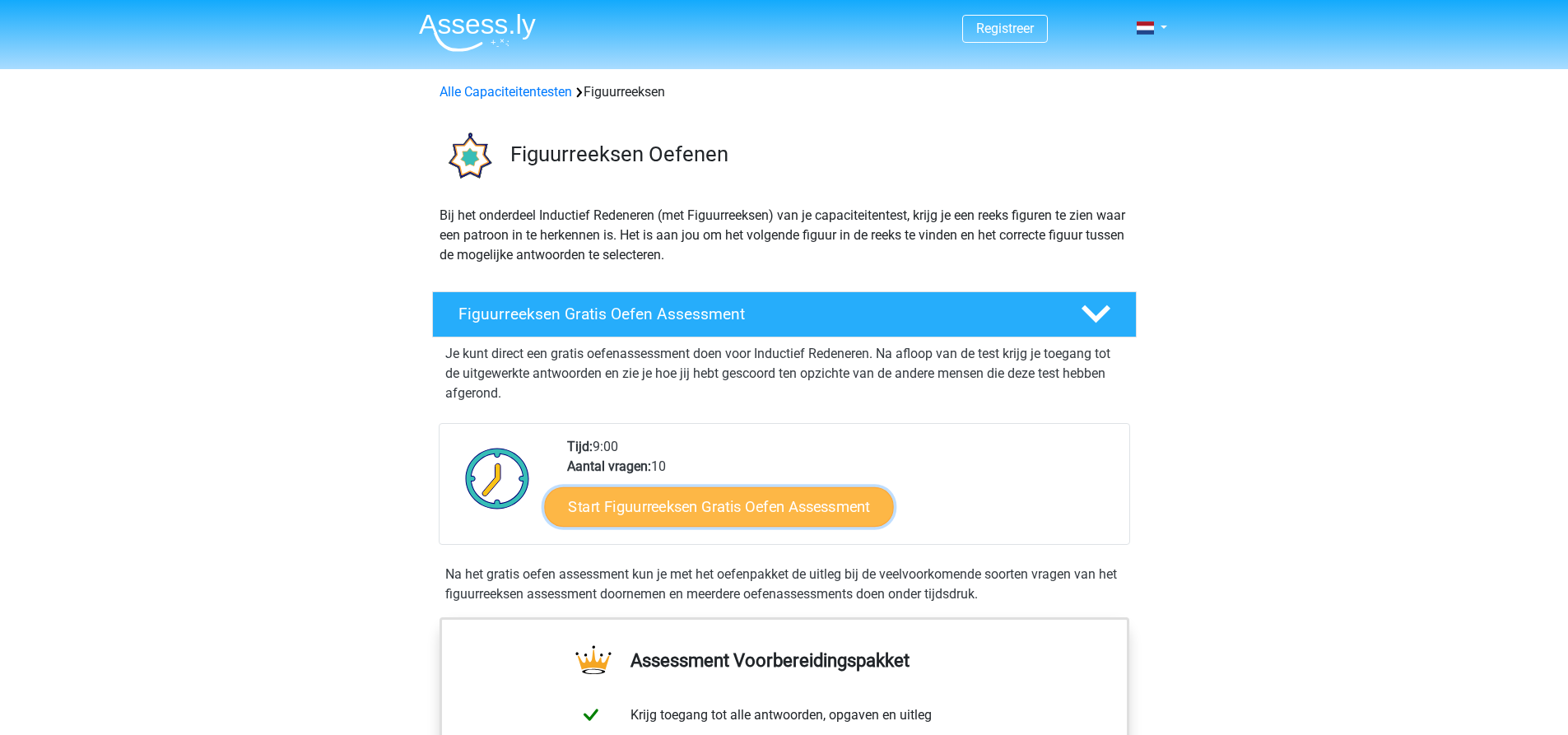
click at [736, 516] on link "Start Figuurreeksen Gratis Oefen Assessment" at bounding box center [718, 505] width 349 height 40
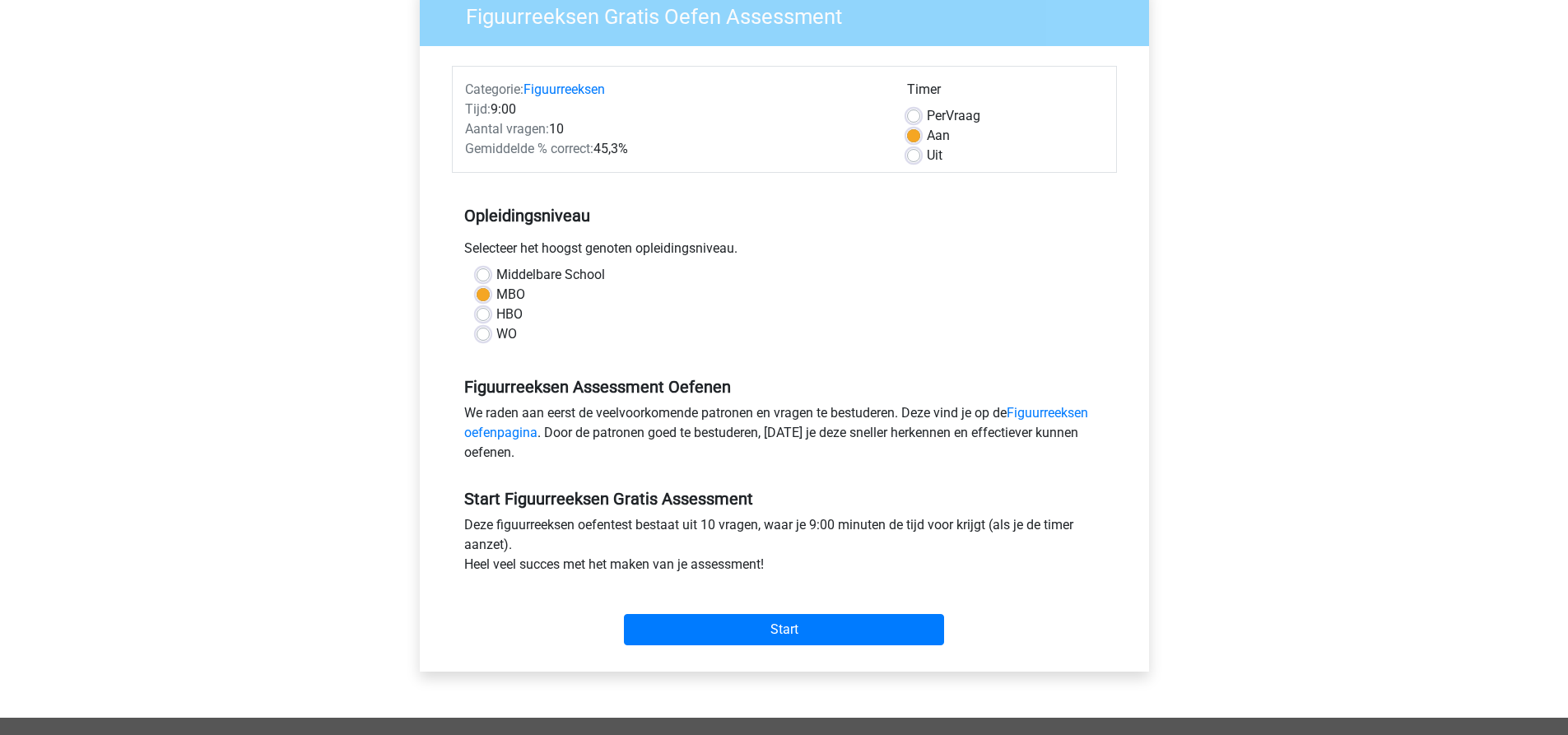
scroll to position [247, 0]
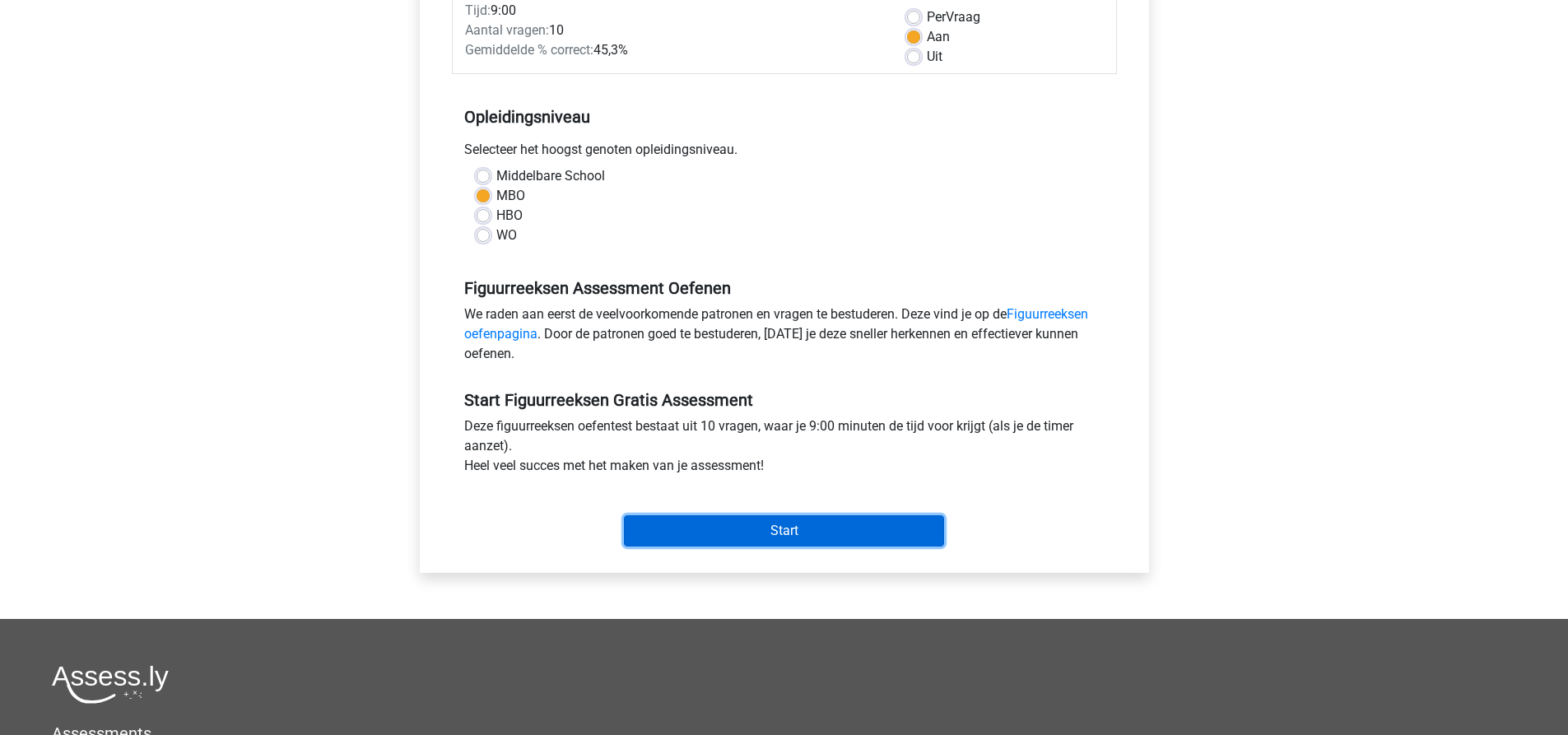
click at [792, 537] on input "Start" at bounding box center [784, 531] width 320 height 31
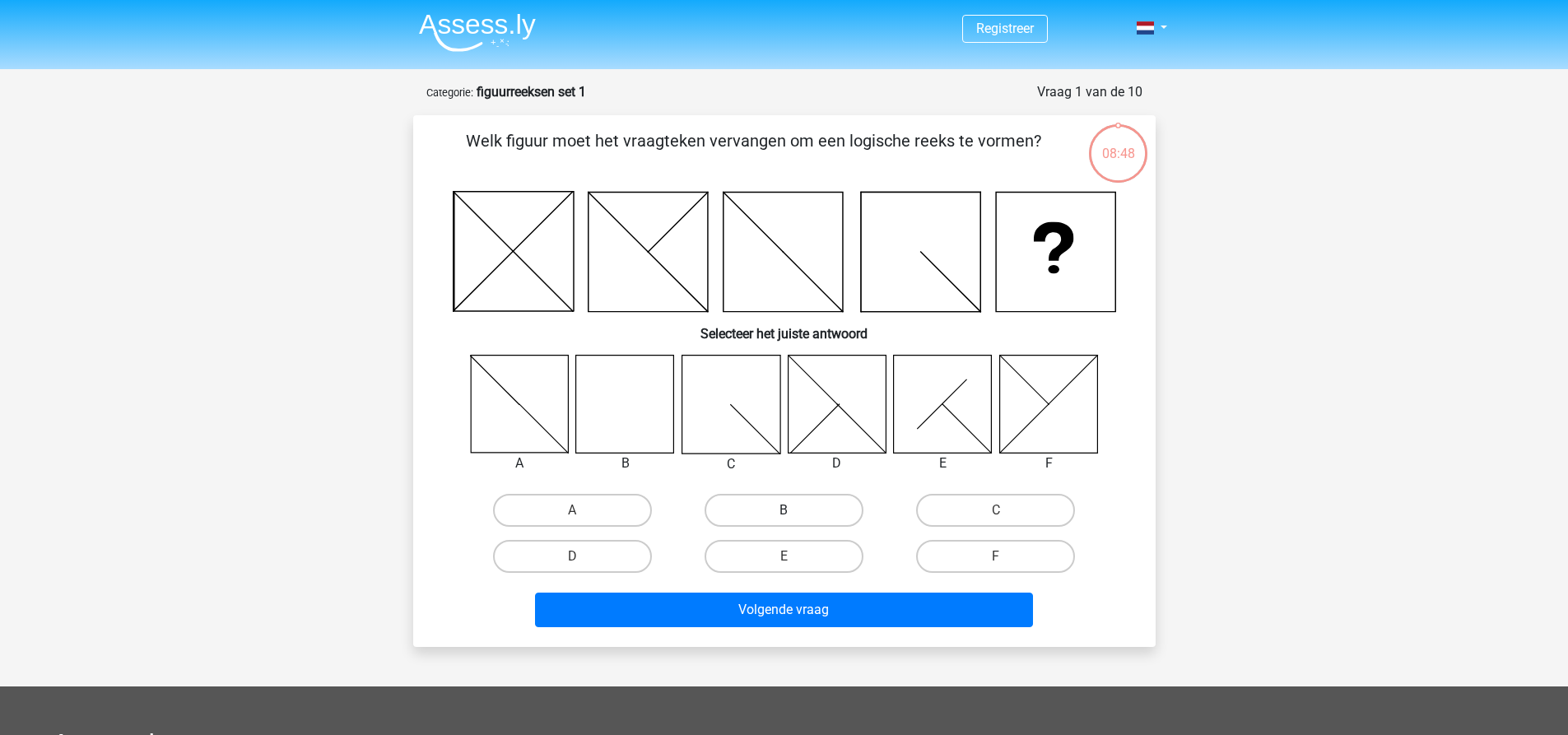
click at [751, 515] on label "B" at bounding box center [784, 510] width 159 height 33
click at [784, 515] on input "B" at bounding box center [789, 516] width 11 height 11
radio input "true"
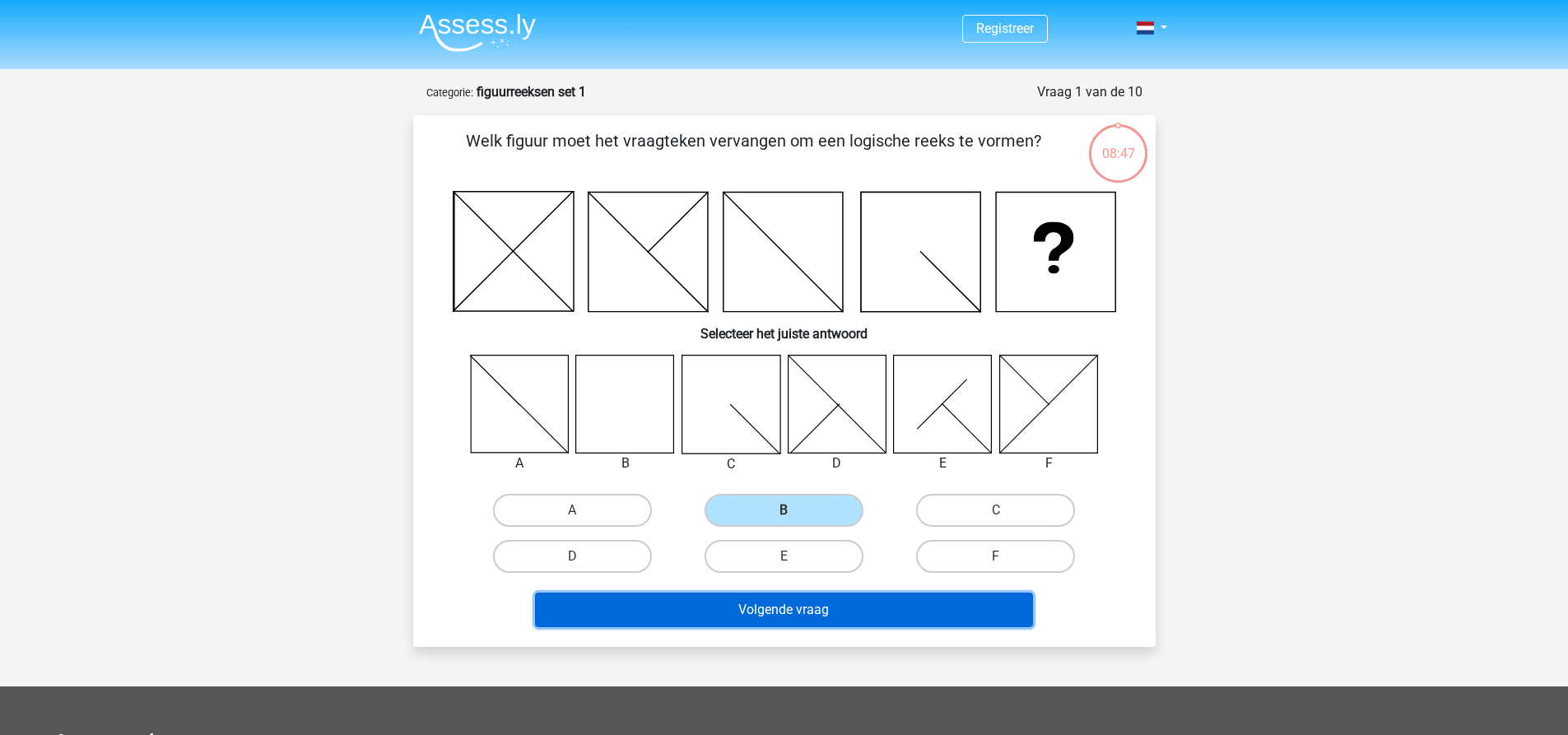
click at [750, 611] on button "Volgende vraag" at bounding box center [784, 610] width 498 height 34
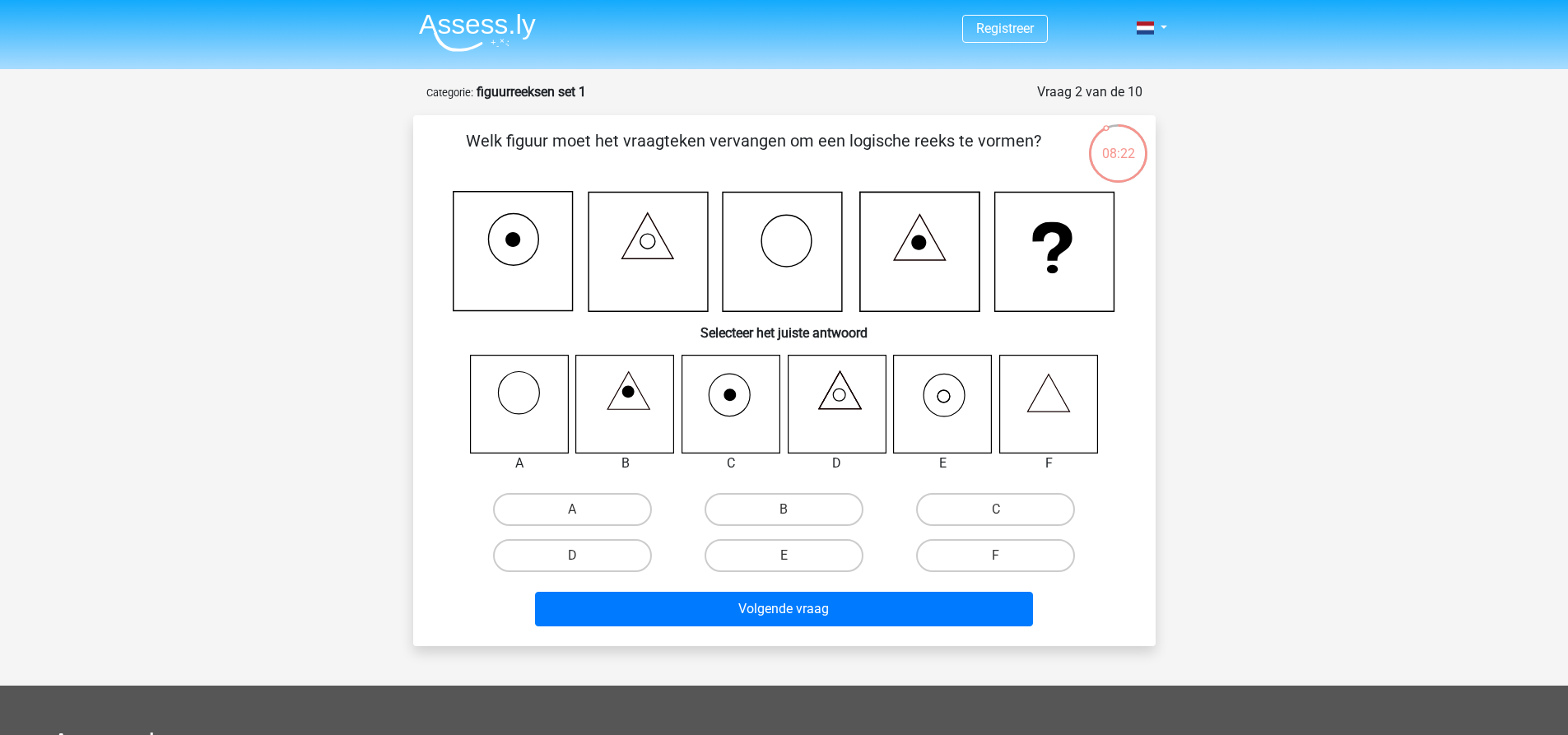
drag, startPoint x: 780, startPoint y: 556, endPoint x: 776, endPoint y: 586, distance: 30.3
click at [779, 556] on label "E" at bounding box center [784, 555] width 159 height 33
click at [784, 556] on input "E" at bounding box center [789, 561] width 11 height 11
radio input "true"
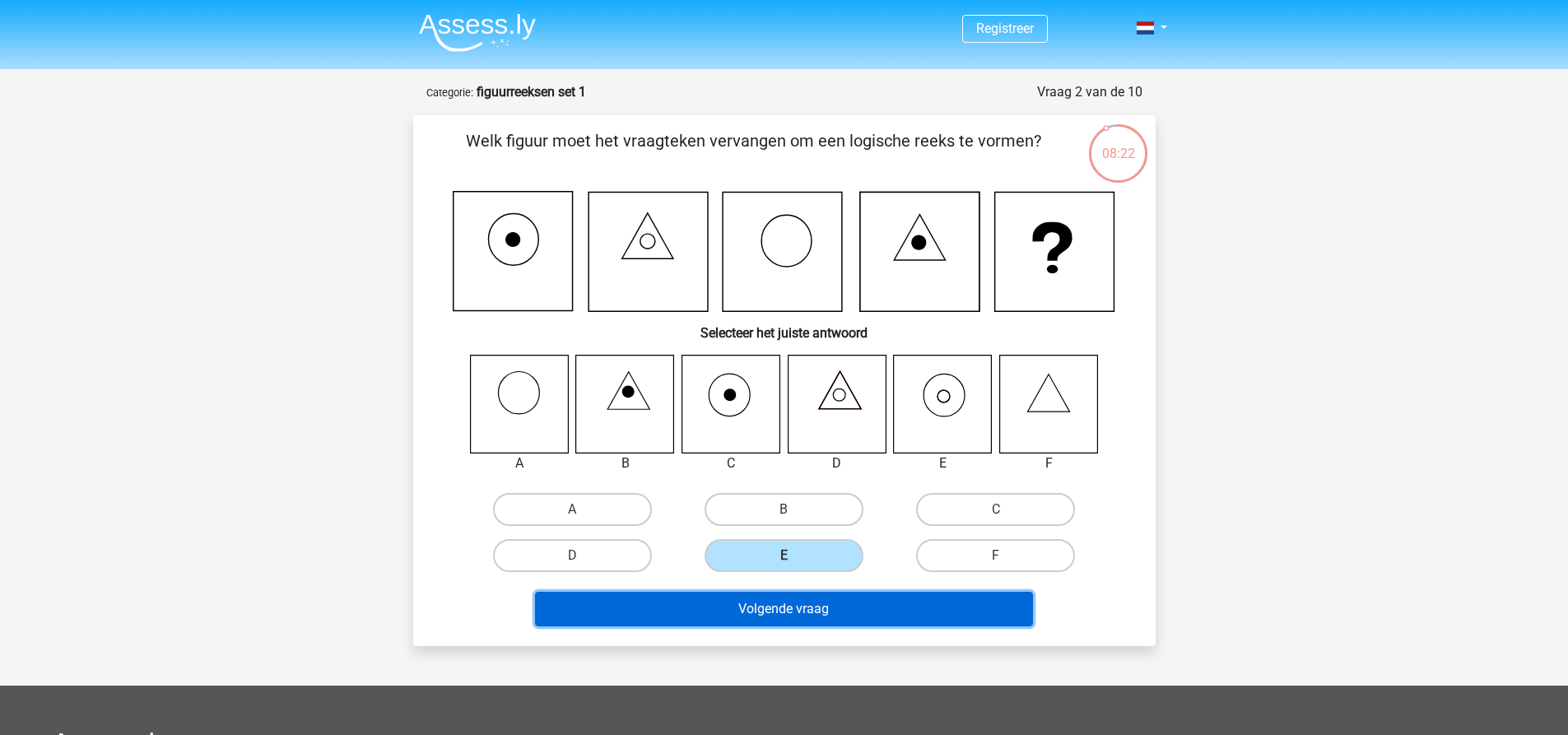
click at [775, 610] on button "Volgende vraag" at bounding box center [784, 609] width 498 height 34
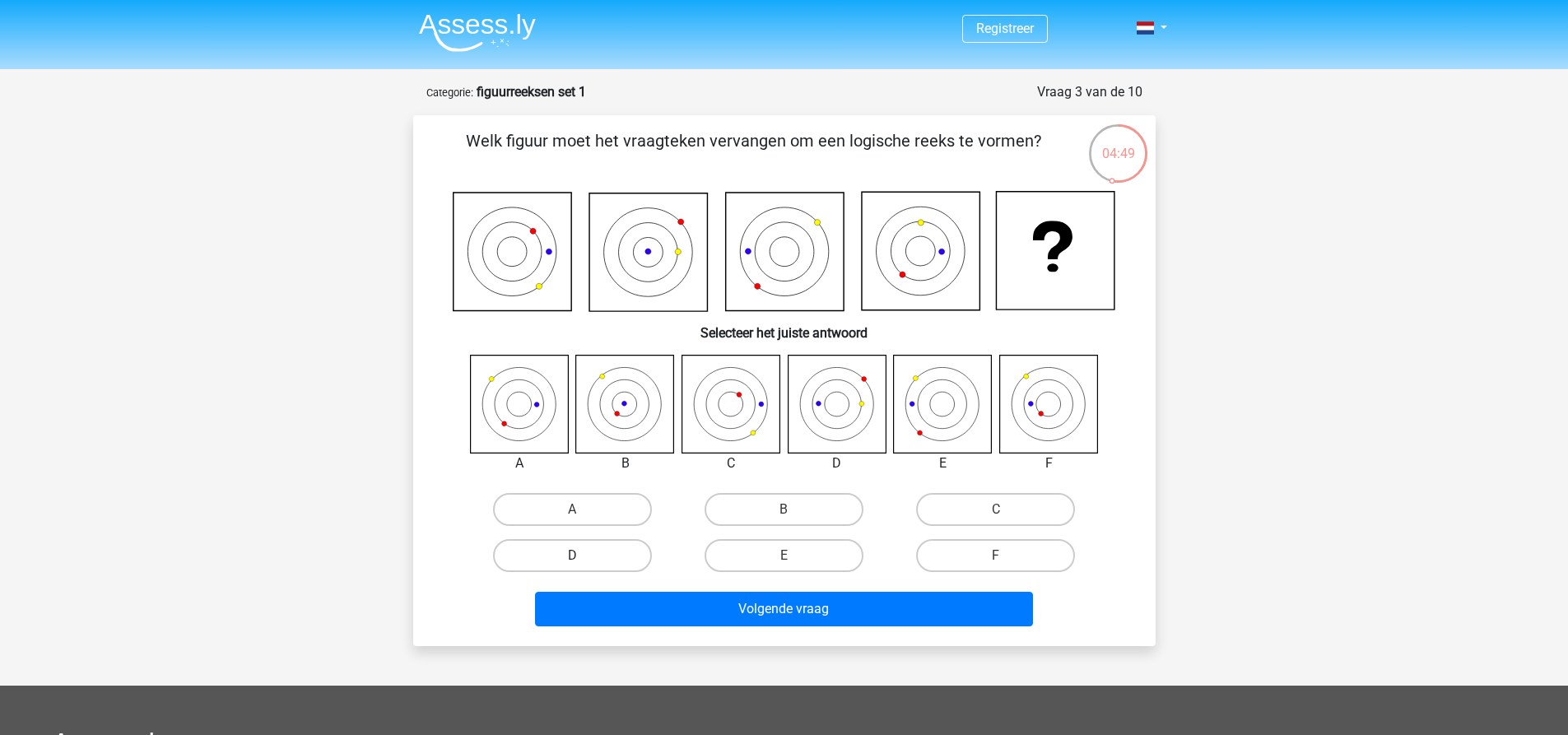
drag, startPoint x: 645, startPoint y: 568, endPoint x: 644, endPoint y: 579, distance: 11.0
click at [645, 569] on div "D" at bounding box center [573, 555] width 199 height 33
click at [617, 564] on label "D" at bounding box center [572, 555] width 159 height 33
click at [583, 564] on input "D" at bounding box center [577, 561] width 11 height 11
radio input "true"
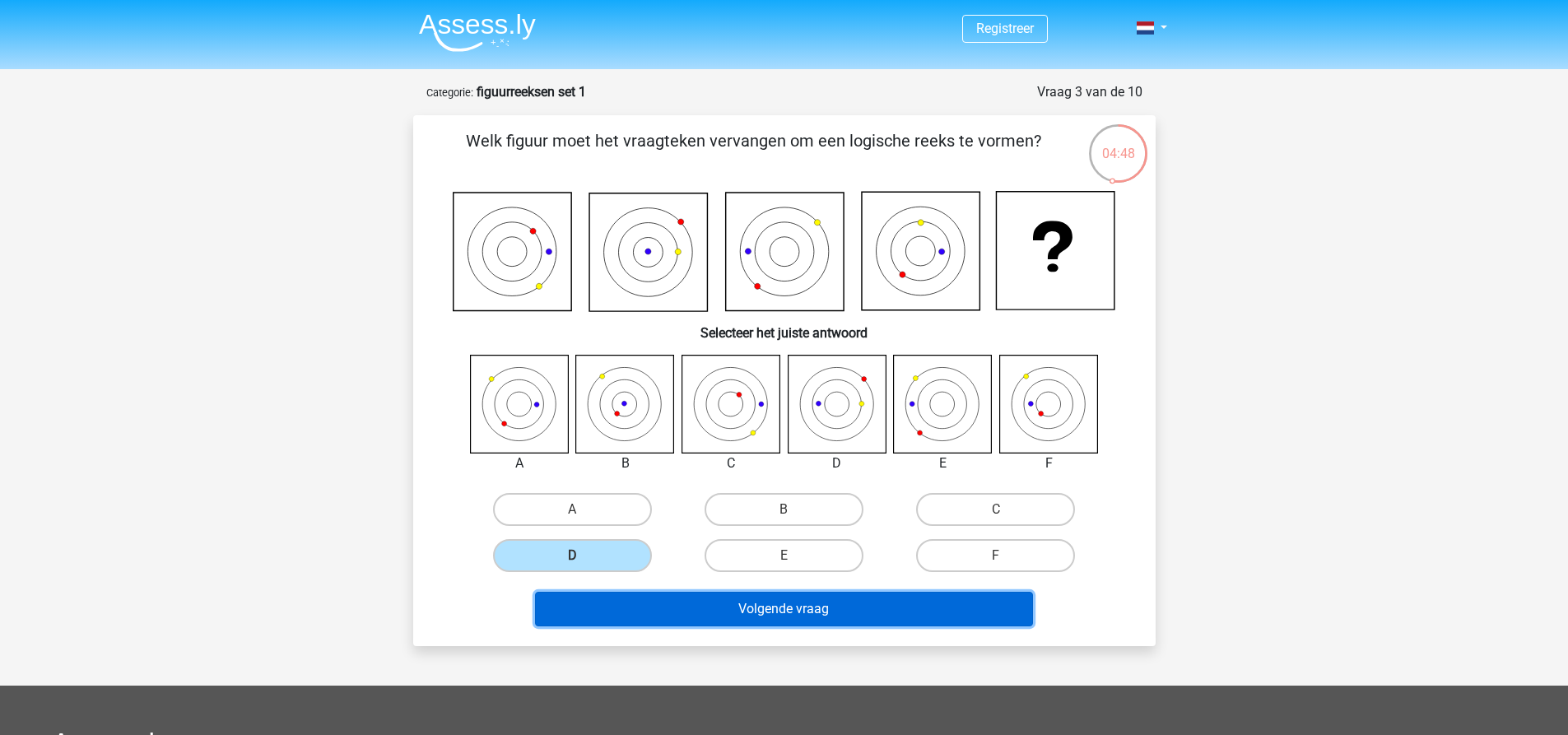
click at [649, 613] on button "Volgende vraag" at bounding box center [784, 609] width 498 height 34
